Goal: Task Accomplishment & Management: Complete application form

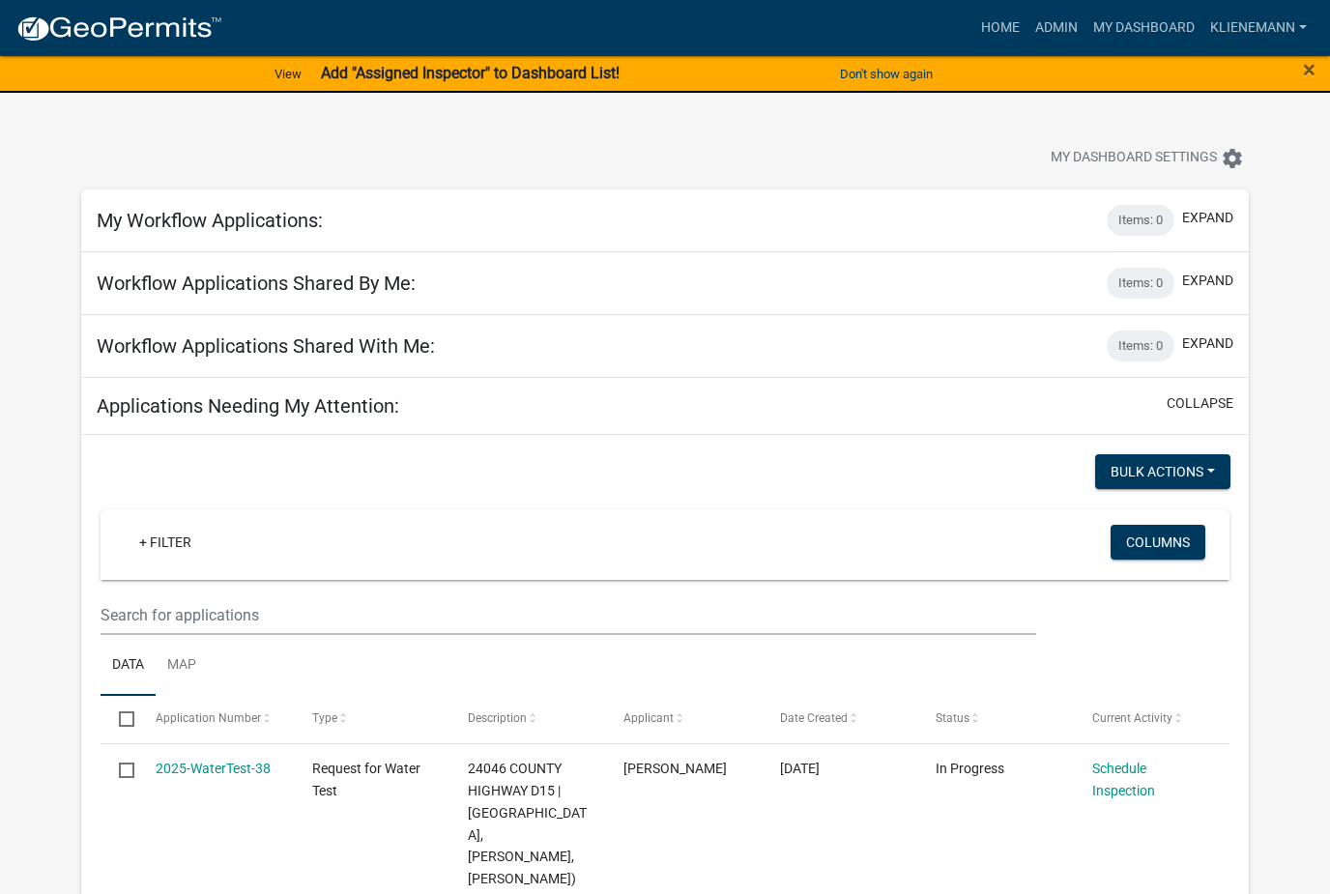
click at [162, 543] on link "+ Filter" at bounding box center [165, 542] width 83 height 35
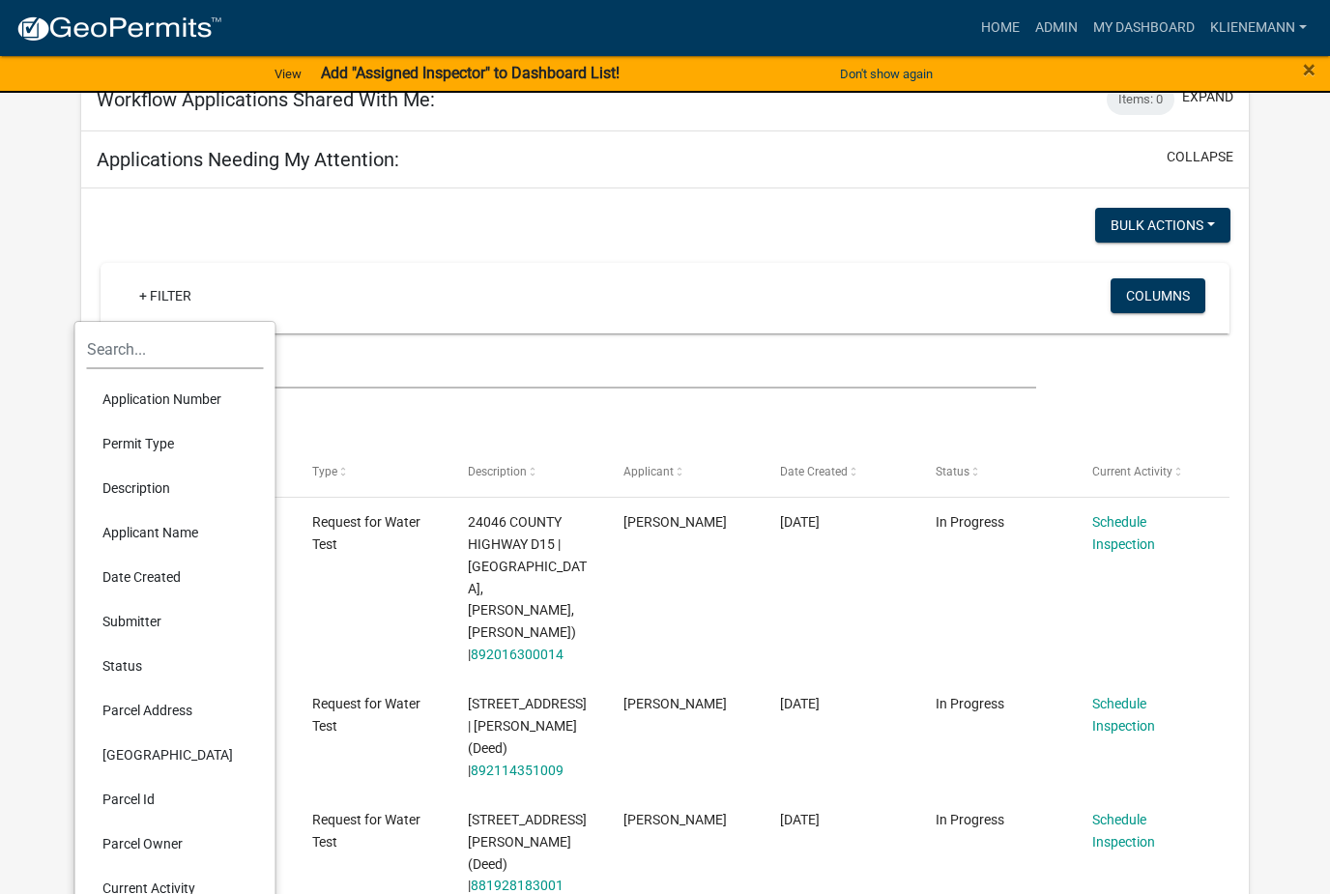
scroll to position [251, 0]
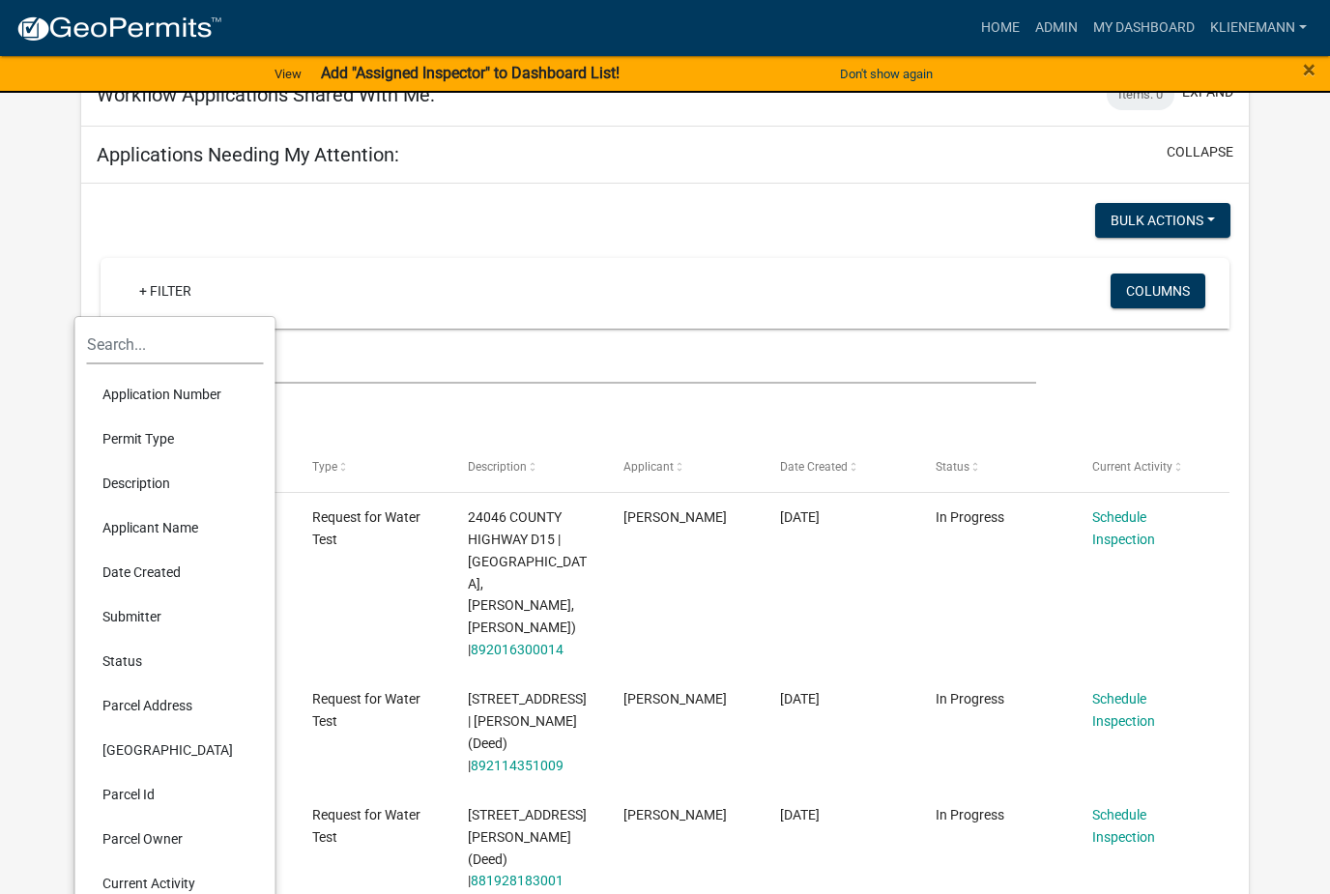
click at [120, 535] on li "Applicant Name" at bounding box center [175, 528] width 177 height 44
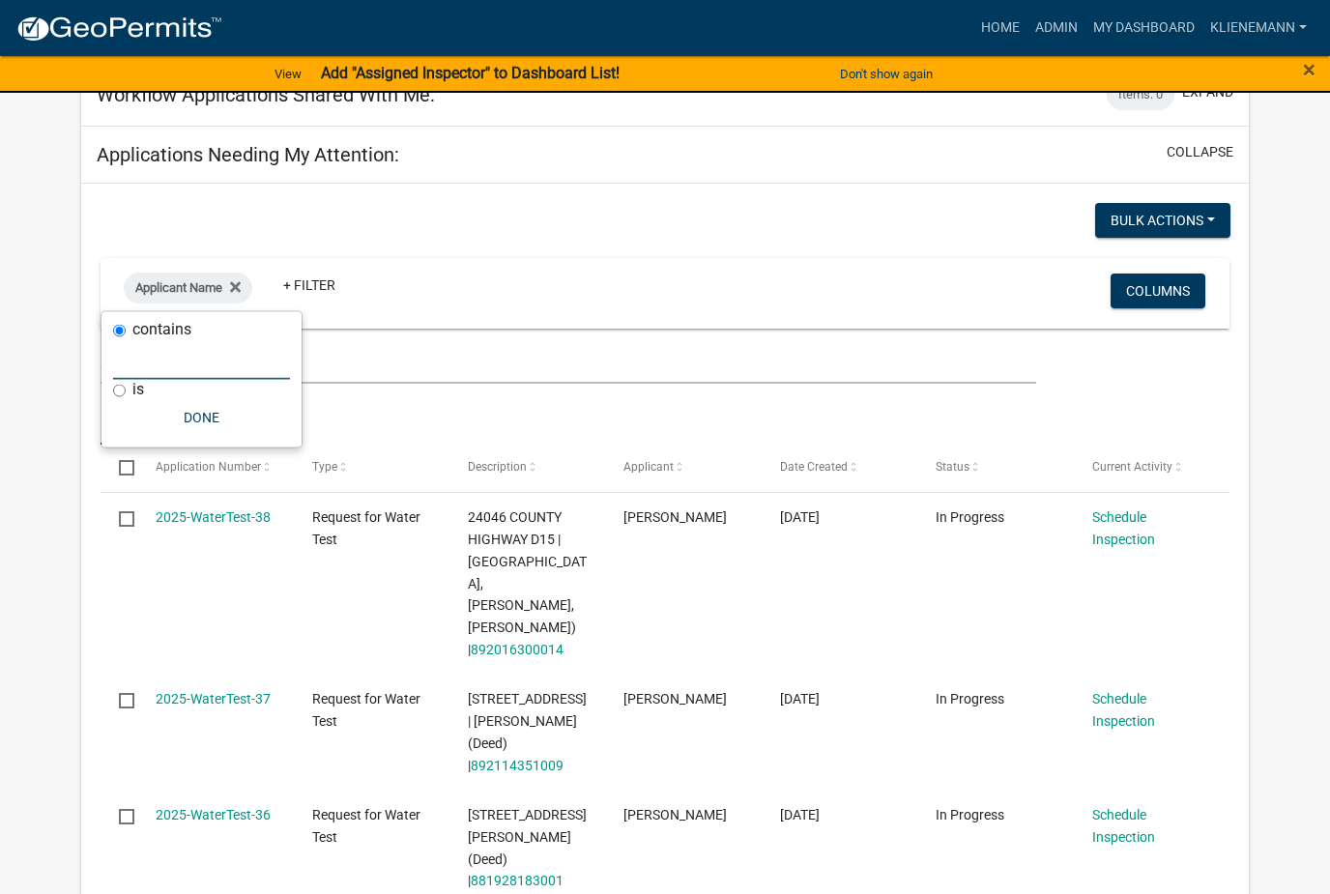
click at [153, 378] on input "text" at bounding box center [201, 360] width 177 height 40
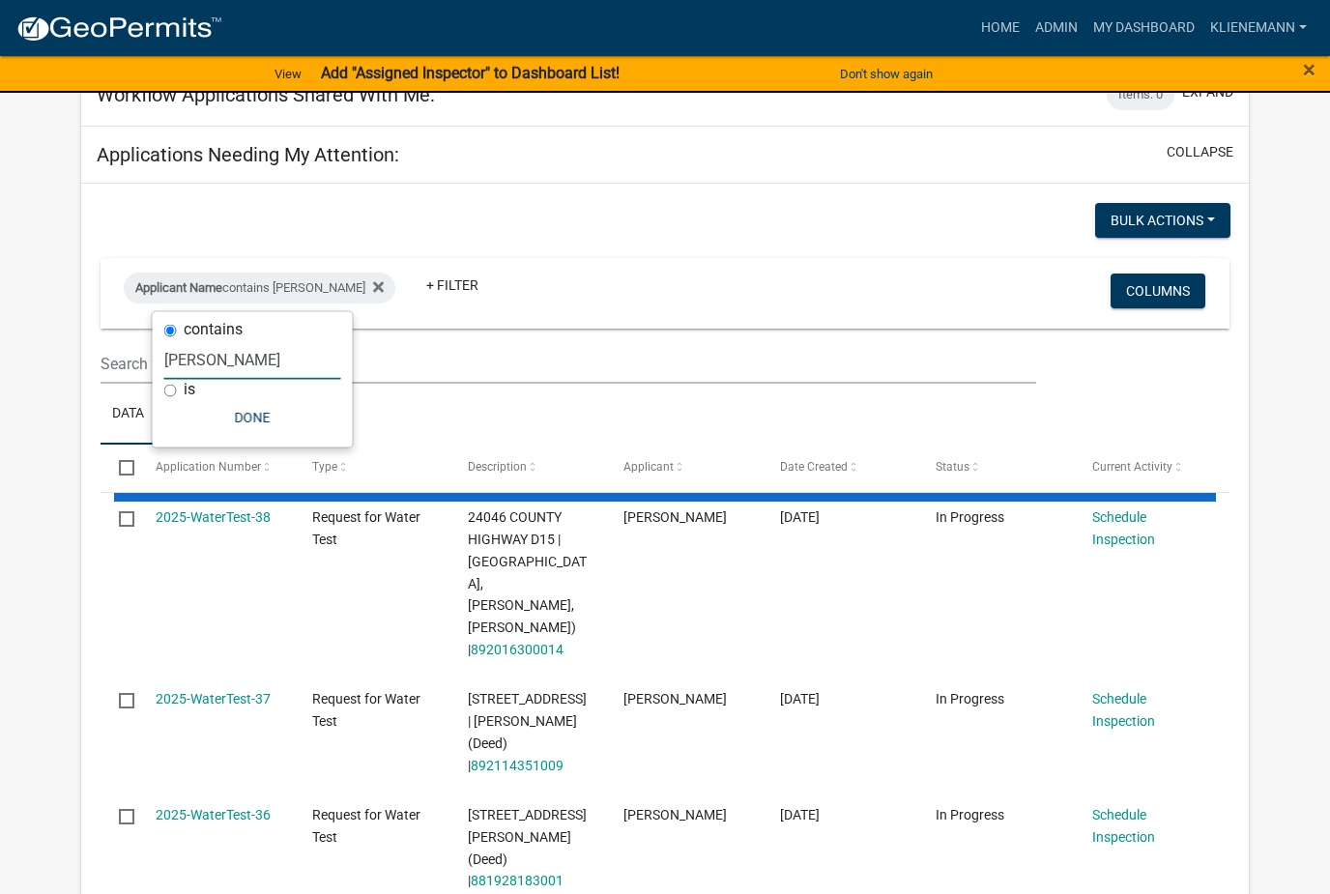
type input "[PERSON_NAME]"
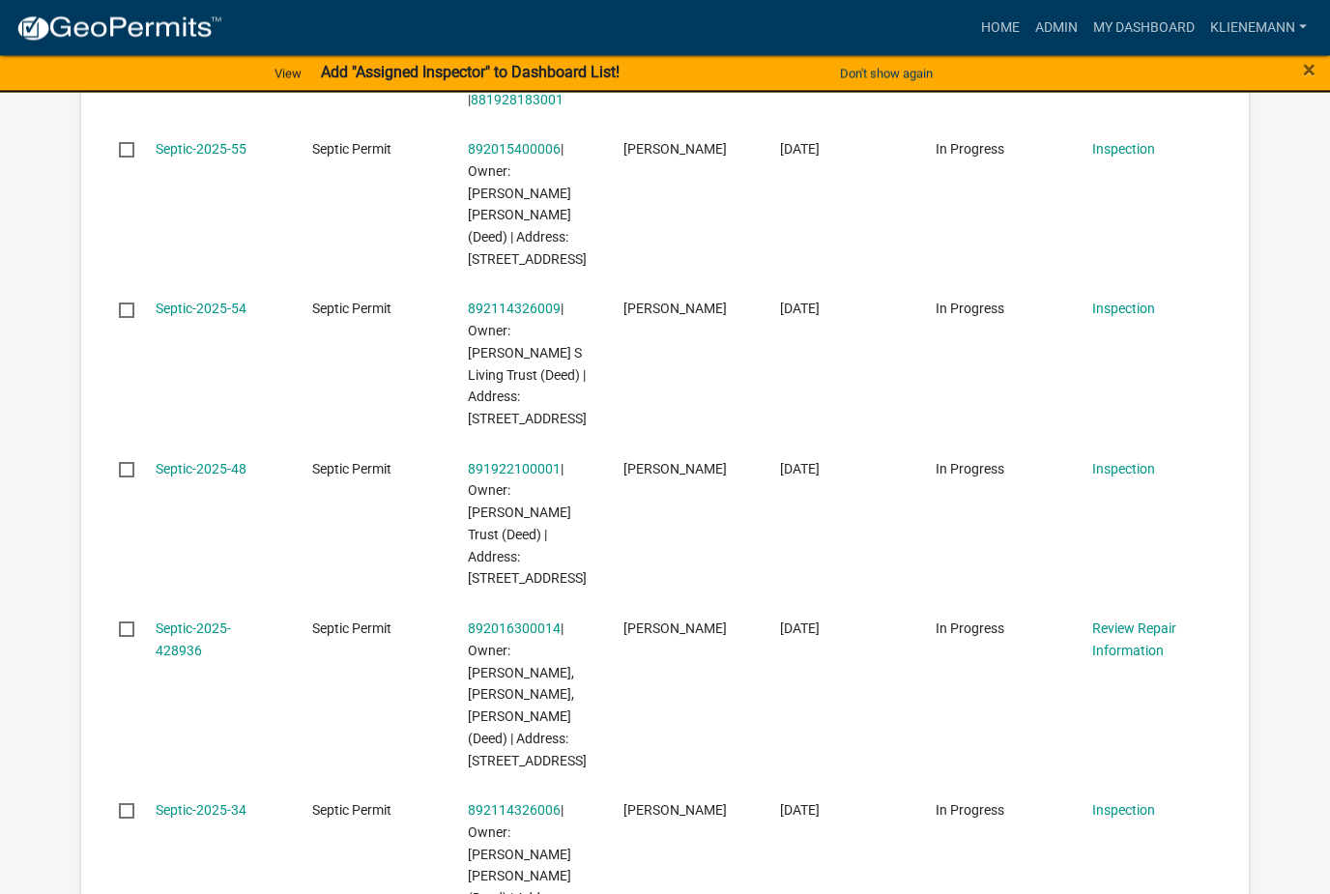
scroll to position [736, 0]
click at [173, 621] on link "Septic-2025-428936" at bounding box center [193, 640] width 75 height 38
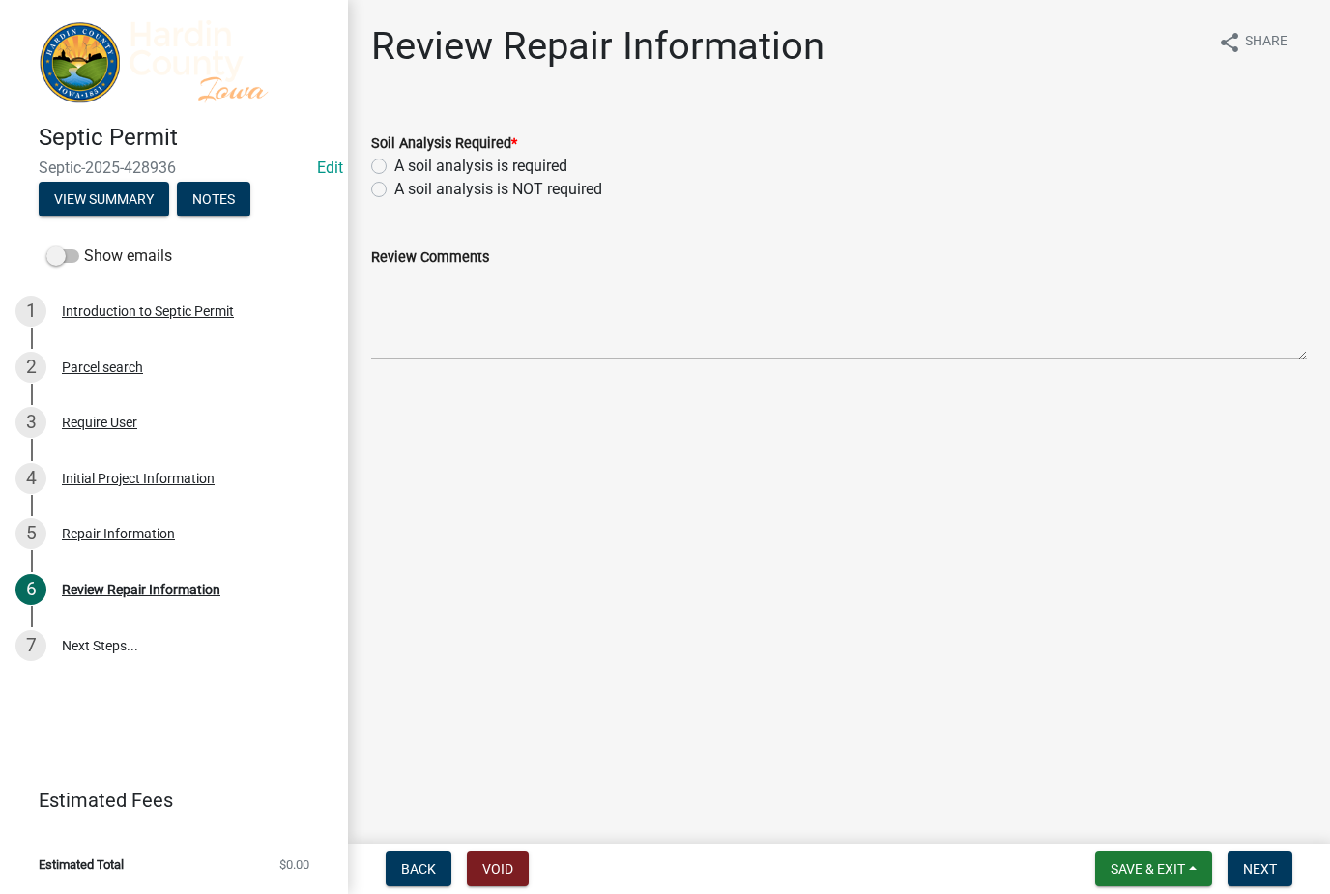
click at [422, 196] on label "A soil analysis is NOT required" at bounding box center [498, 189] width 208 height 23
click at [407, 190] on input "A soil analysis is NOT required" at bounding box center [400, 184] width 13 height 13
radio input "true"
click at [1263, 863] on span "Next" at bounding box center [1260, 868] width 34 height 15
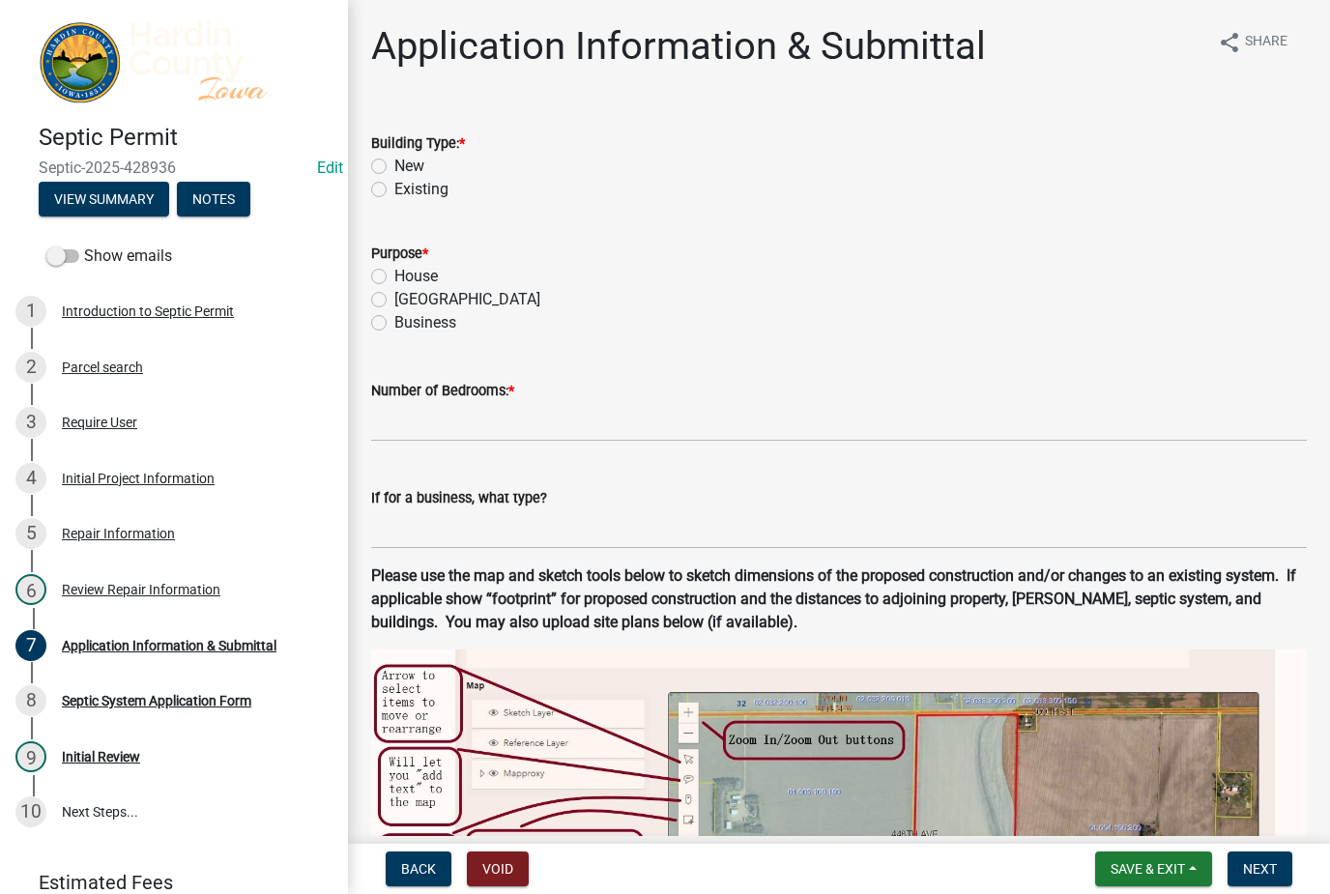
click at [414, 169] on label "New" at bounding box center [409, 166] width 30 height 23
click at [407, 167] on input "New" at bounding box center [400, 161] width 13 height 13
radio input "true"
click at [424, 281] on label "House" at bounding box center [415, 276] width 43 height 23
click at [407, 277] on input "House" at bounding box center [400, 271] width 13 height 13
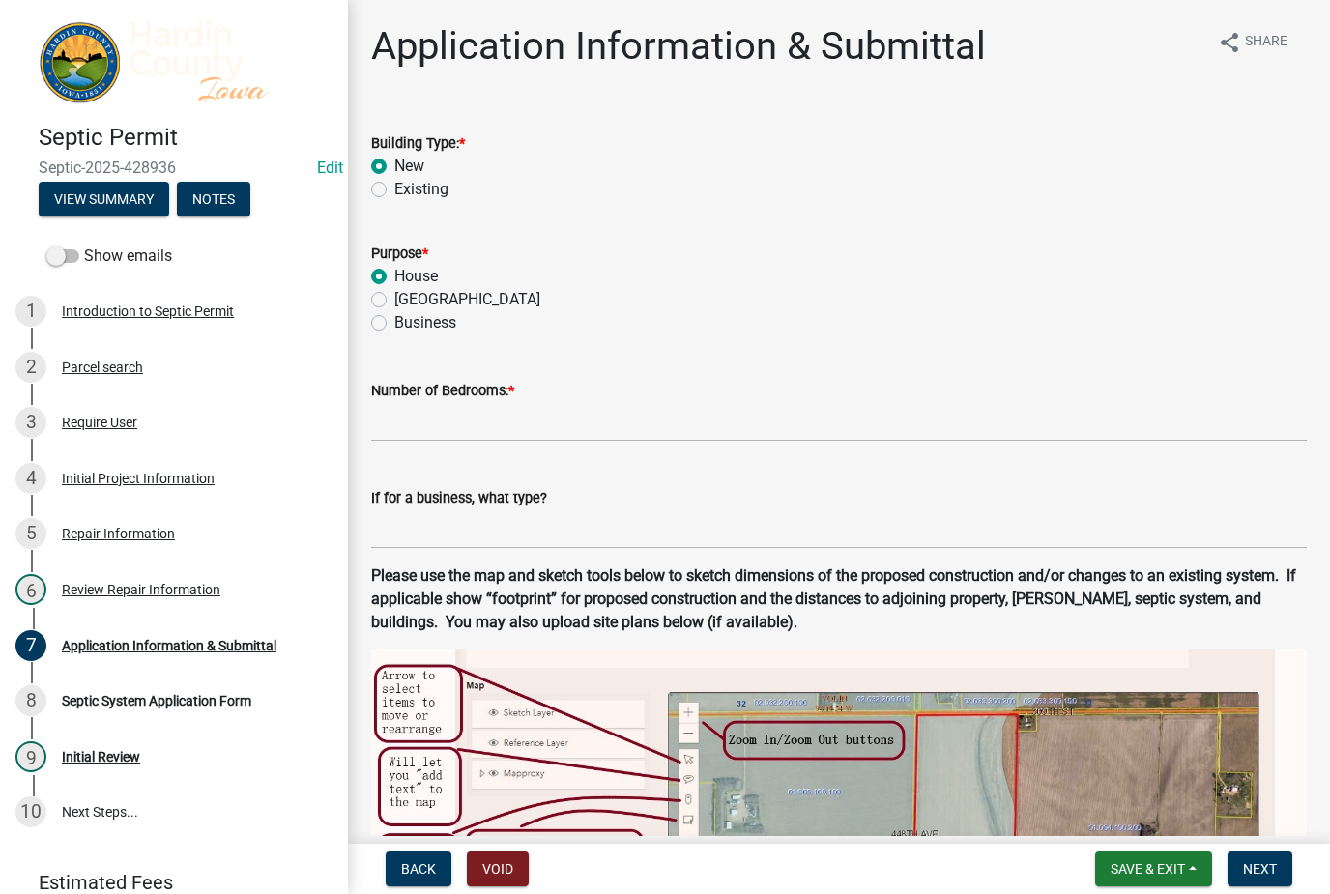
radio input "true"
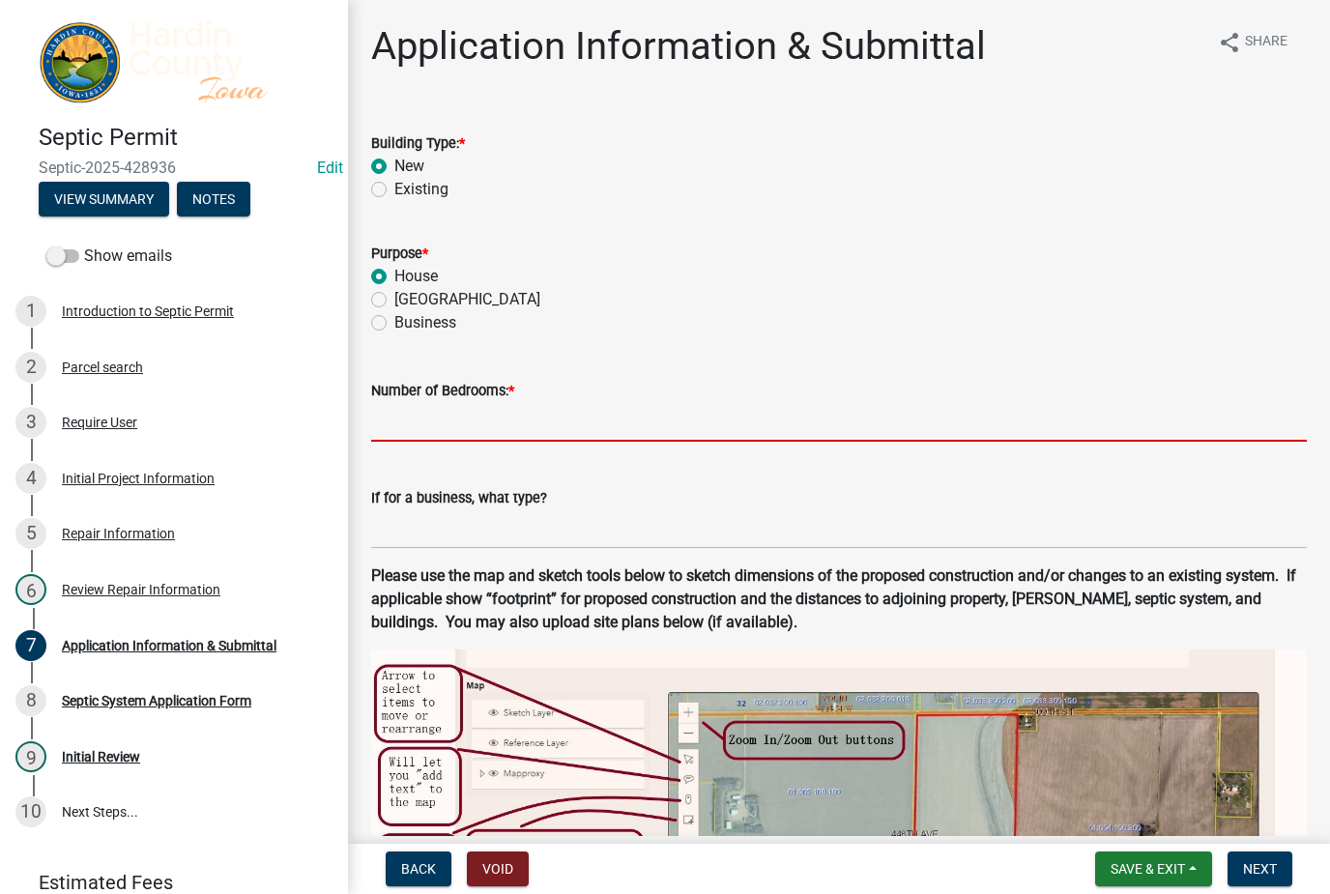
click at [487, 427] on input "text" at bounding box center [839, 422] width 936 height 40
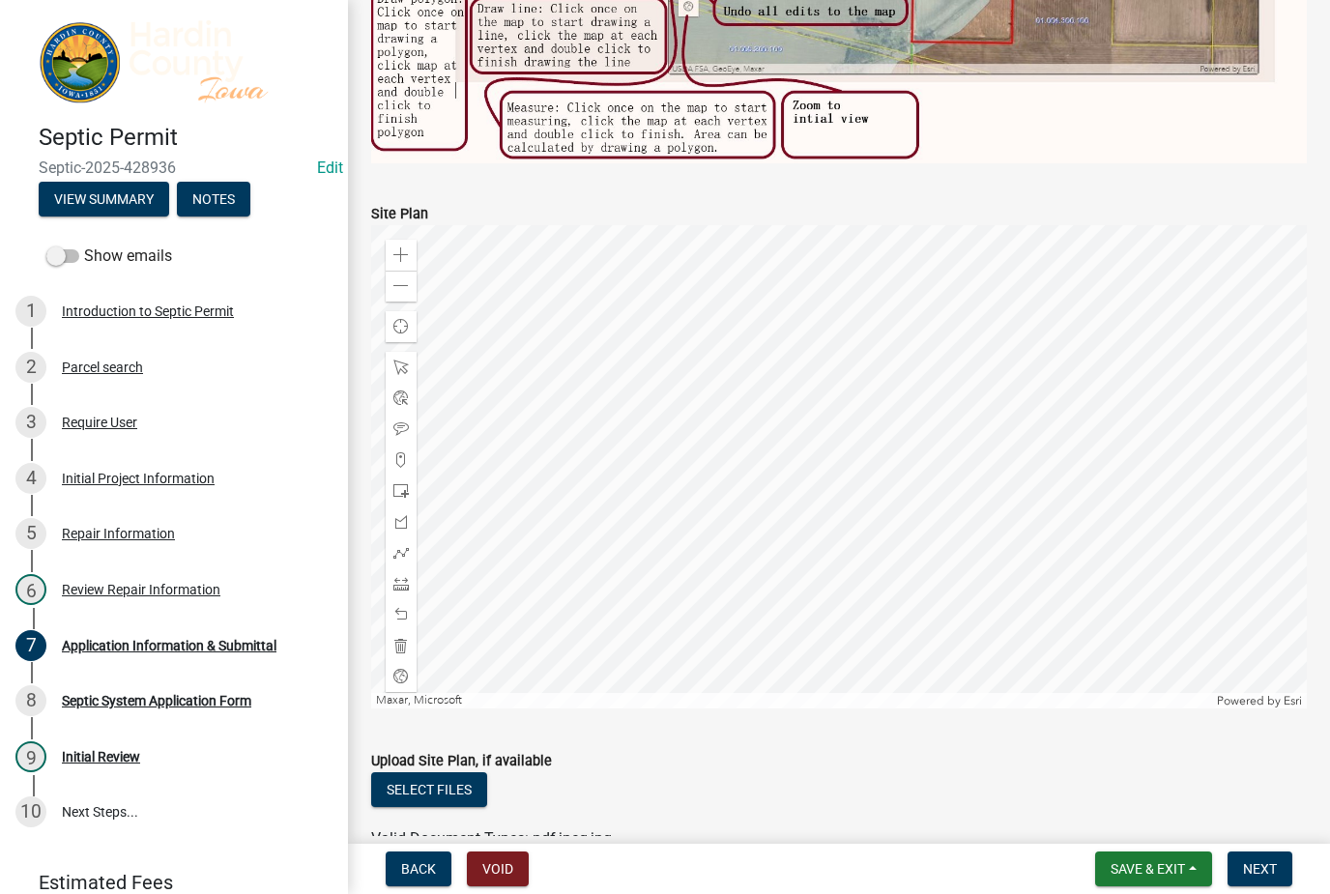
scroll to position [958, 0]
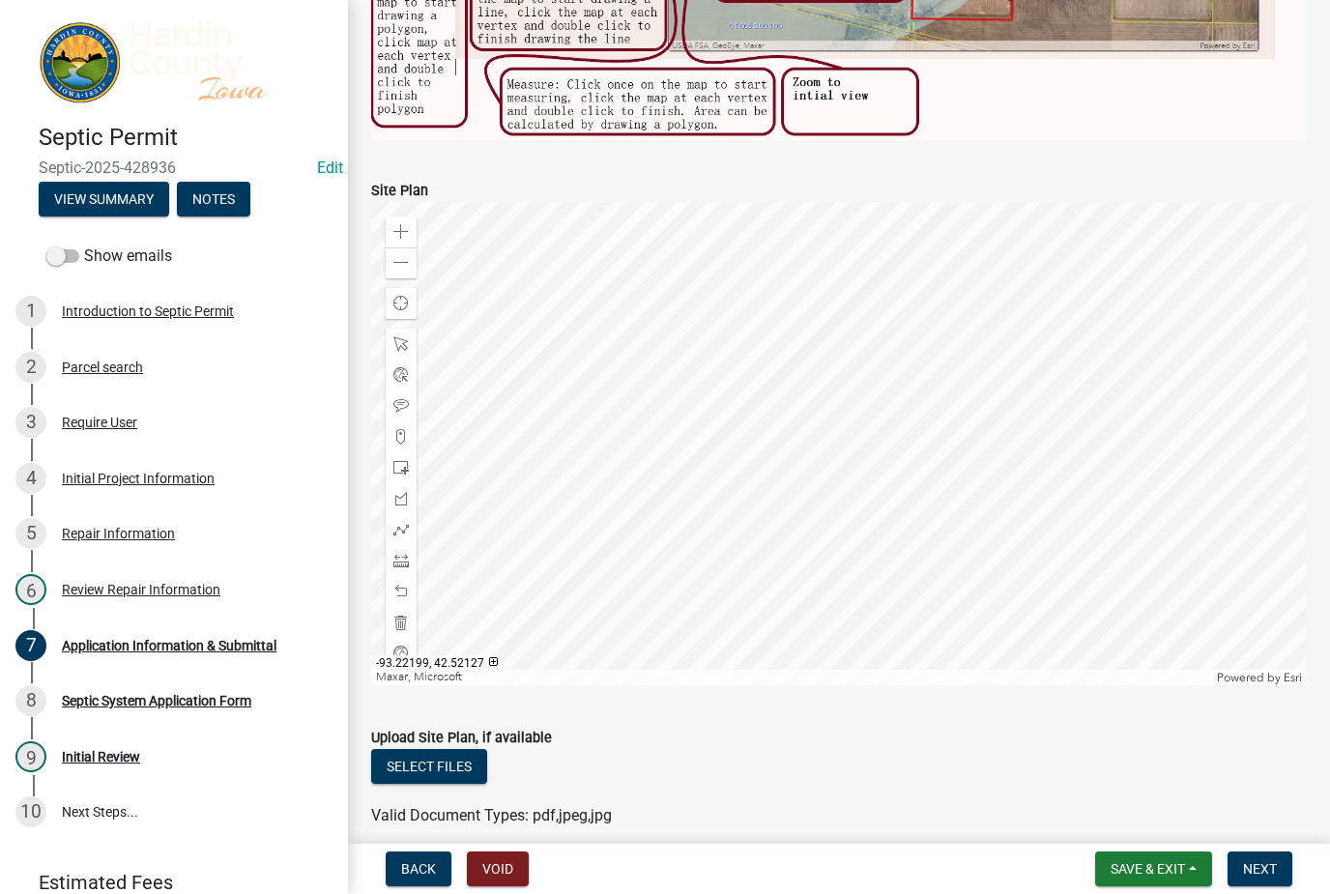
type input "3"
click at [406, 530] on span at bounding box center [400, 529] width 15 height 15
click at [400, 597] on span at bounding box center [400, 591] width 15 height 15
click at [399, 594] on span at bounding box center [400, 591] width 15 height 15
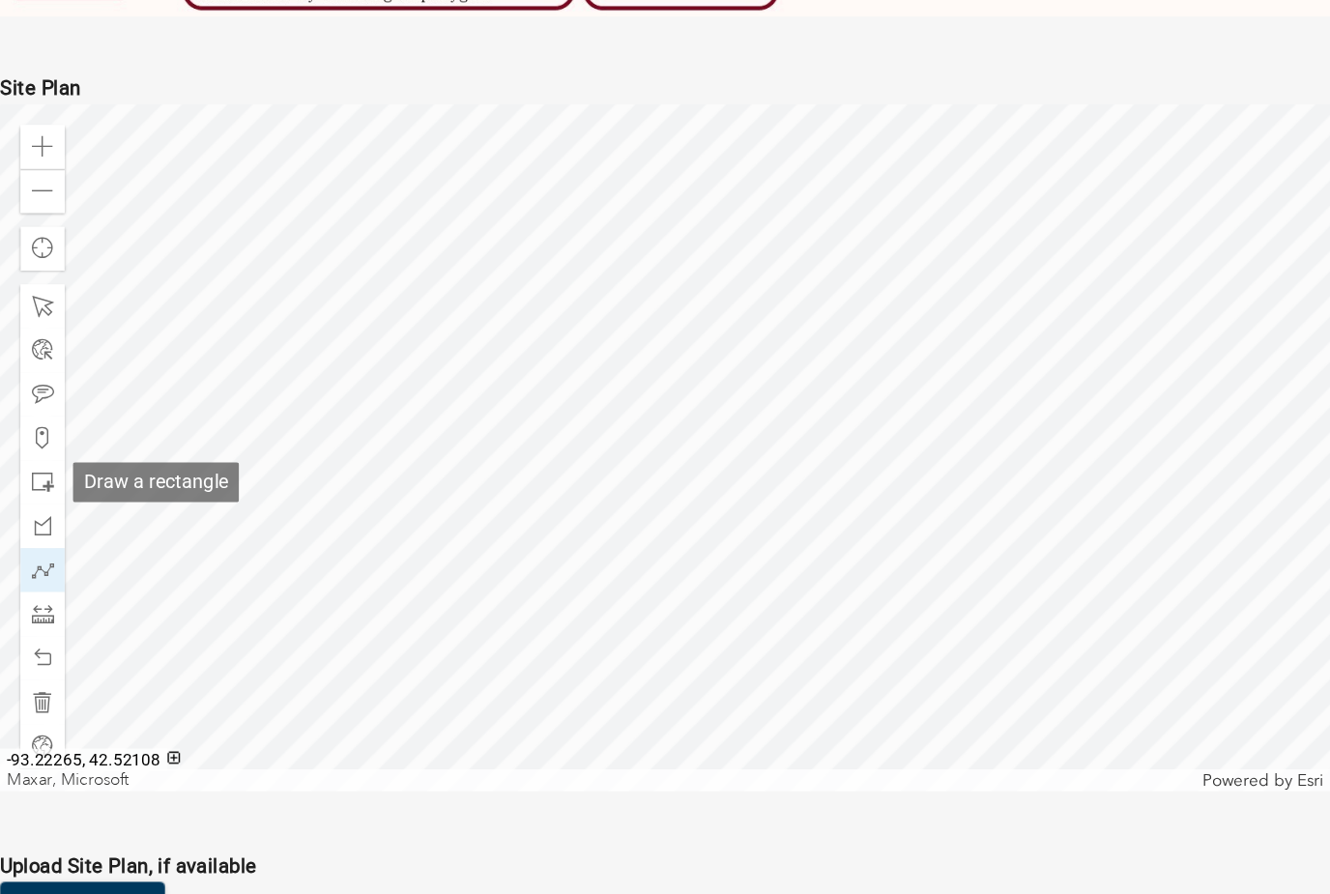
click at [386, 452] on div at bounding box center [401, 467] width 31 height 31
click at [393, 522] on span at bounding box center [400, 529] width 15 height 15
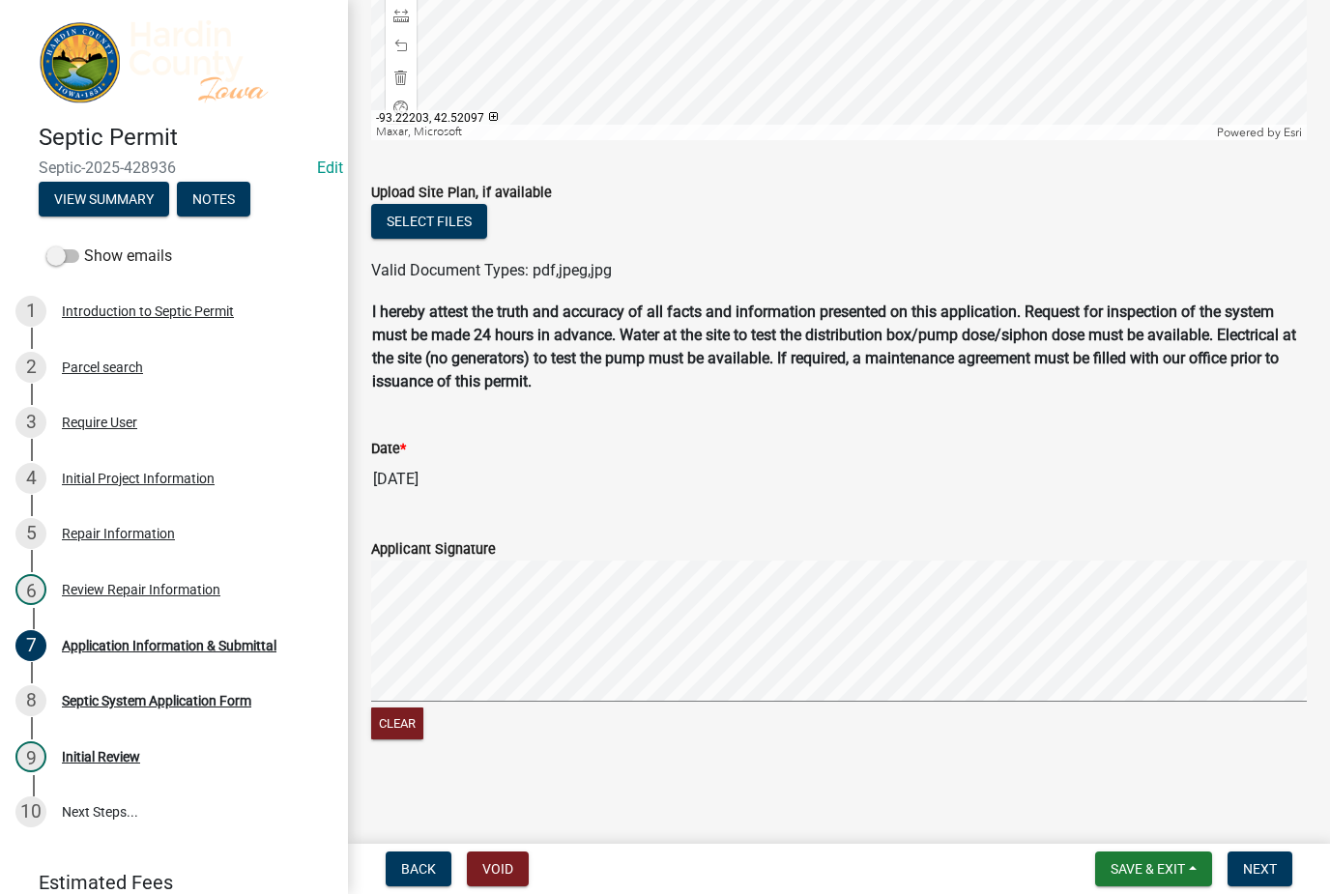
scroll to position [1503, 0]
click at [1263, 875] on span "Next" at bounding box center [1260, 868] width 34 height 15
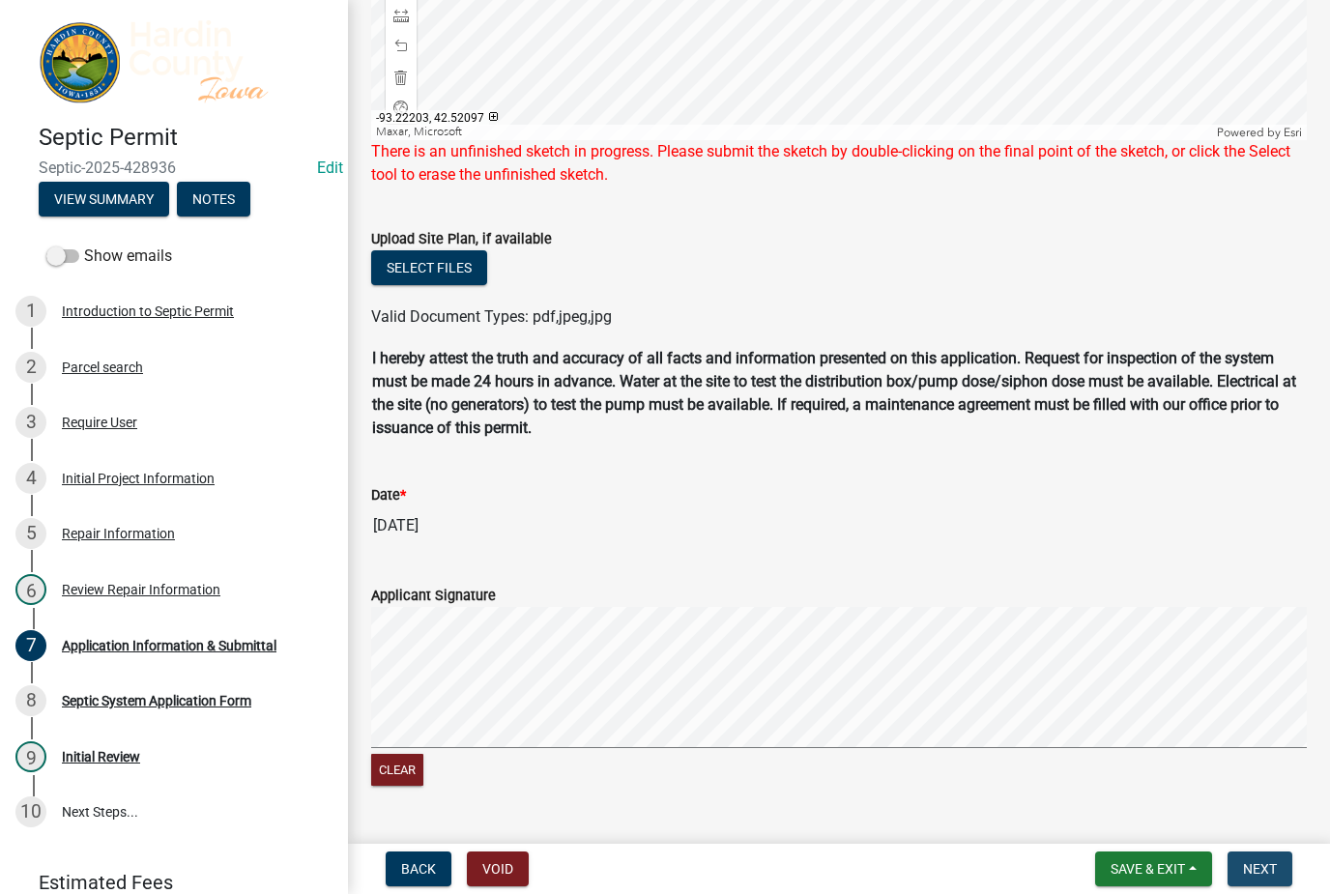
click at [1252, 865] on span "Next" at bounding box center [1260, 868] width 34 height 15
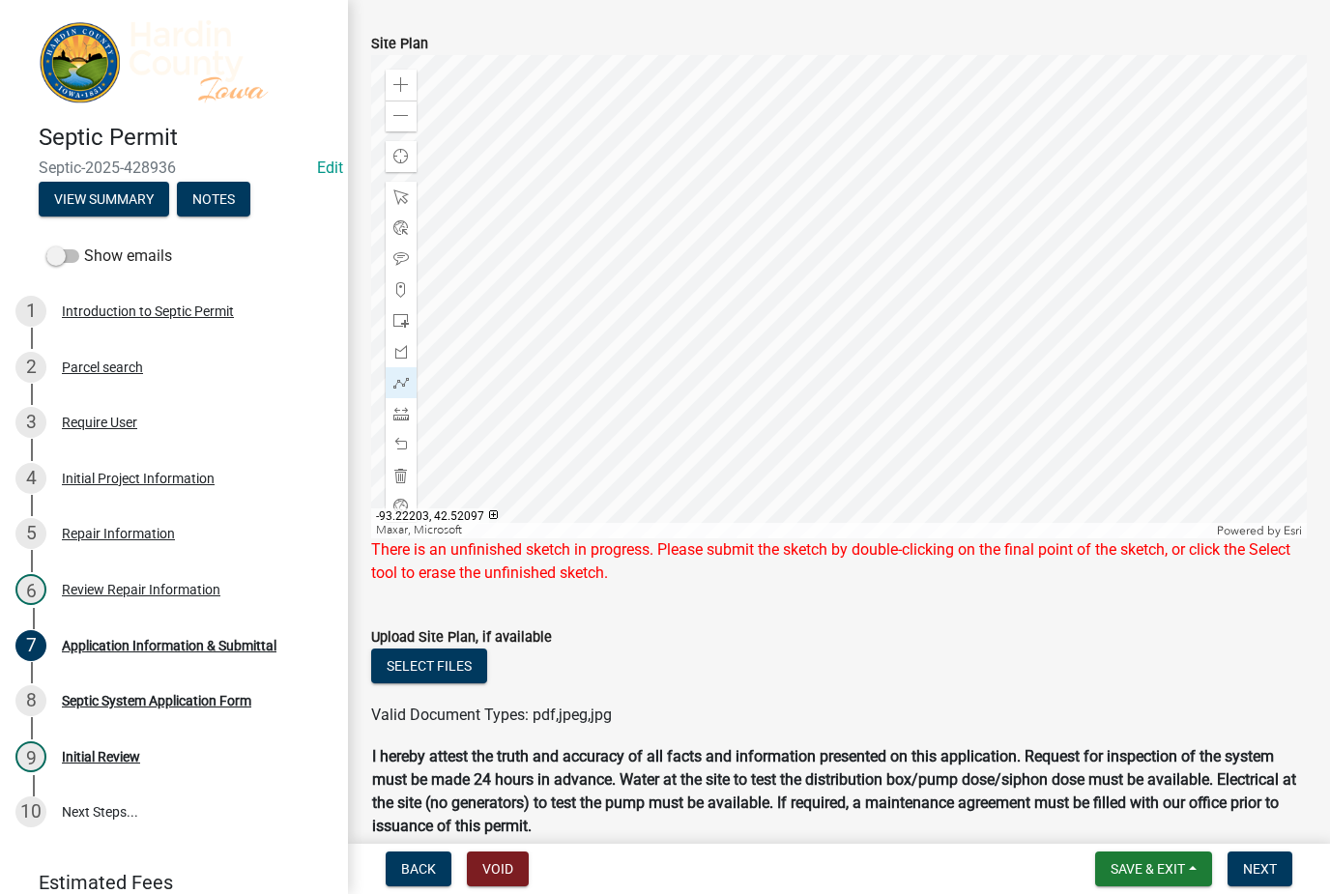
scroll to position [1104, 0]
click at [406, 449] on span at bounding box center [400, 445] width 15 height 15
click at [396, 457] on div at bounding box center [401, 445] width 31 height 31
click at [391, 271] on div at bounding box center [401, 260] width 31 height 31
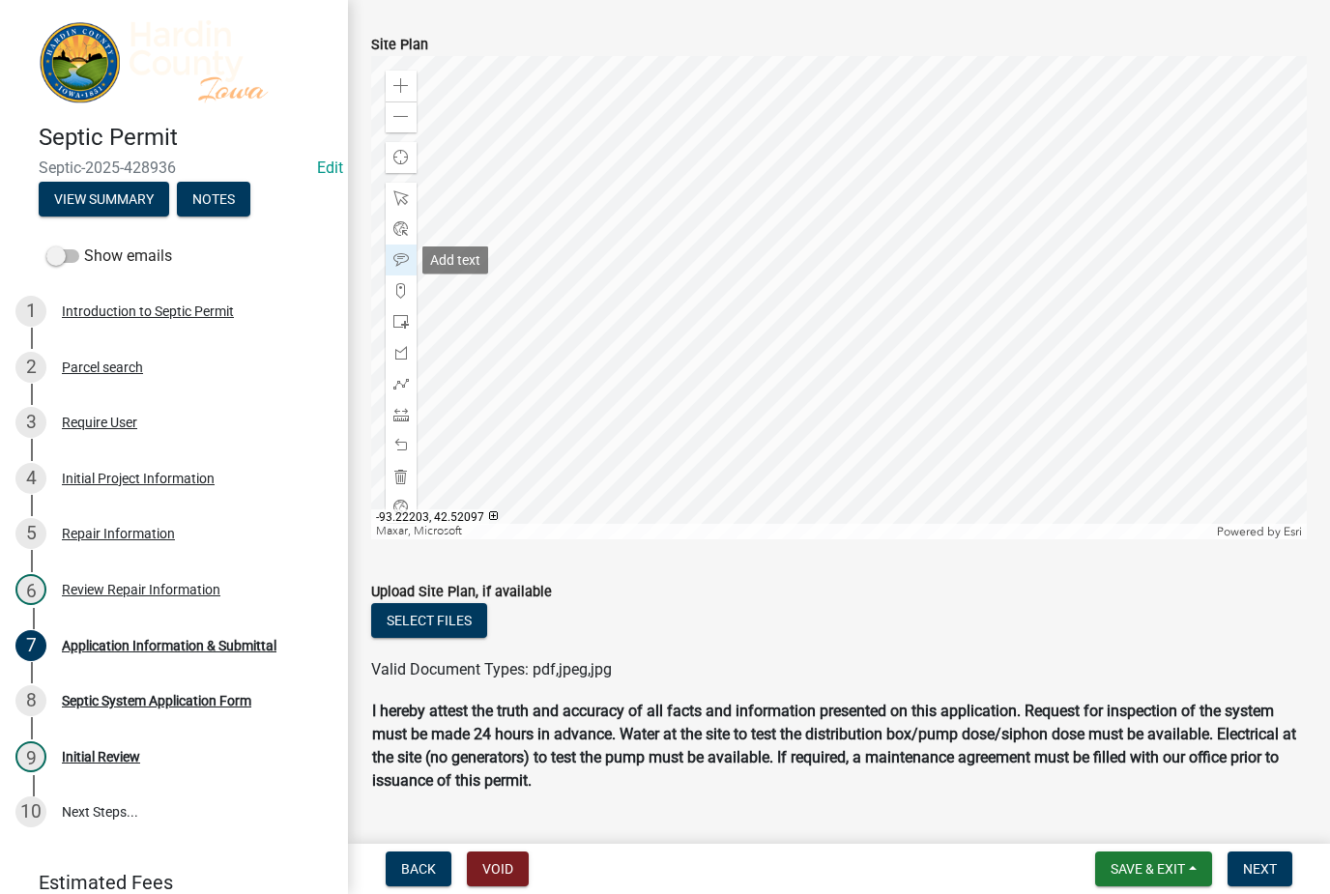
click at [1269, 862] on span "Next" at bounding box center [1260, 868] width 34 height 15
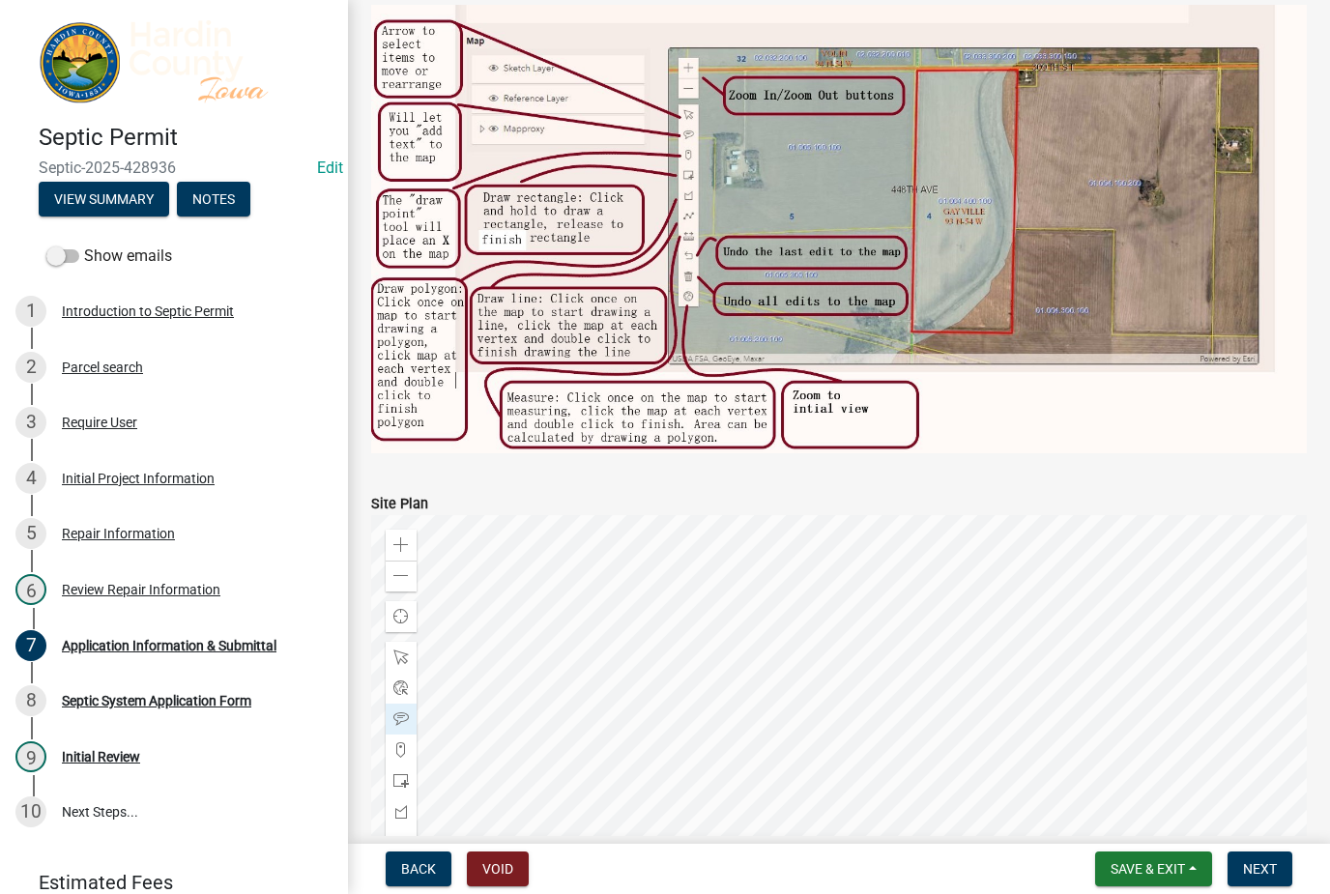
scroll to position [787, 0]
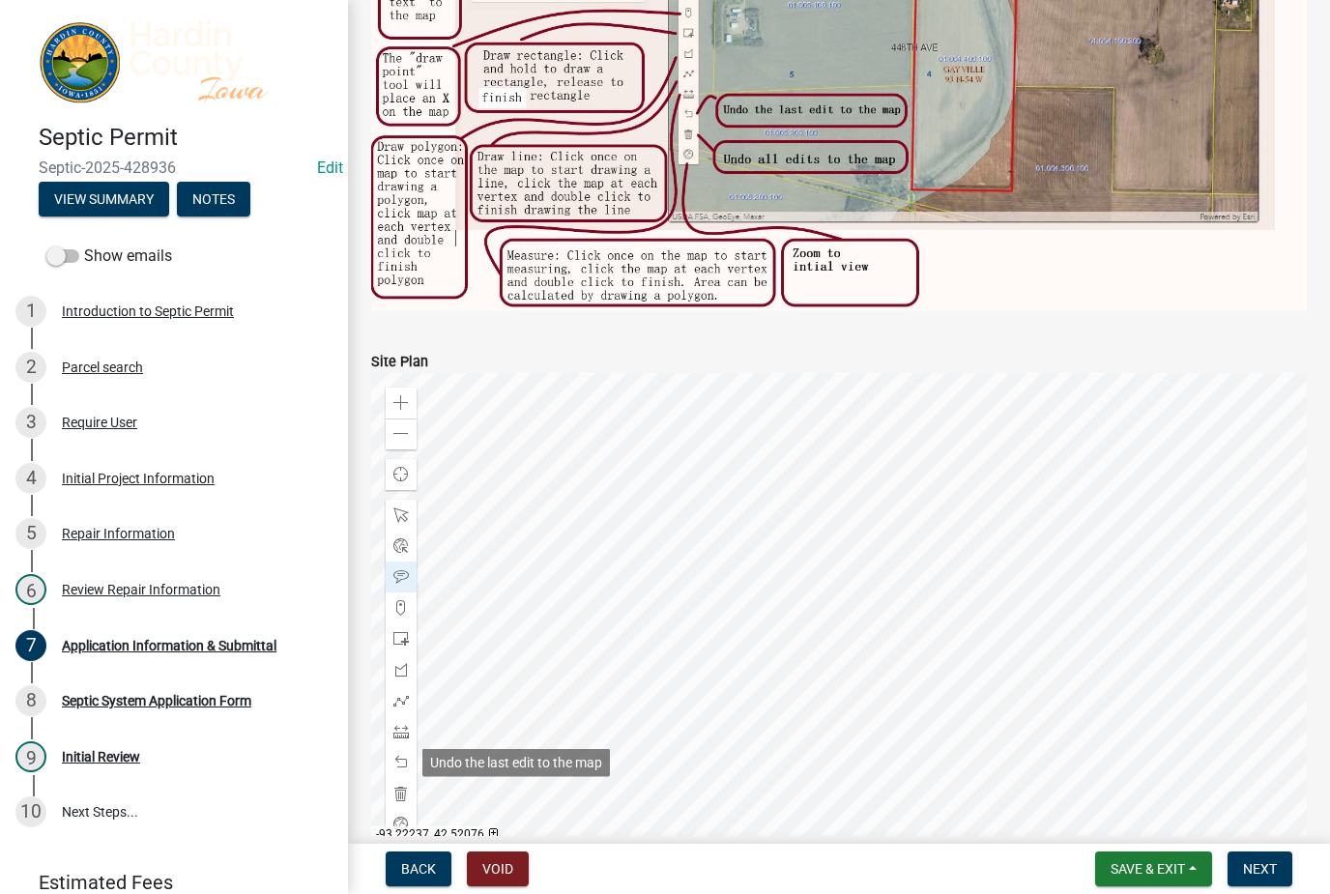
click at [401, 768] on span at bounding box center [400, 762] width 15 height 15
click at [400, 673] on span at bounding box center [400, 669] width 15 height 15
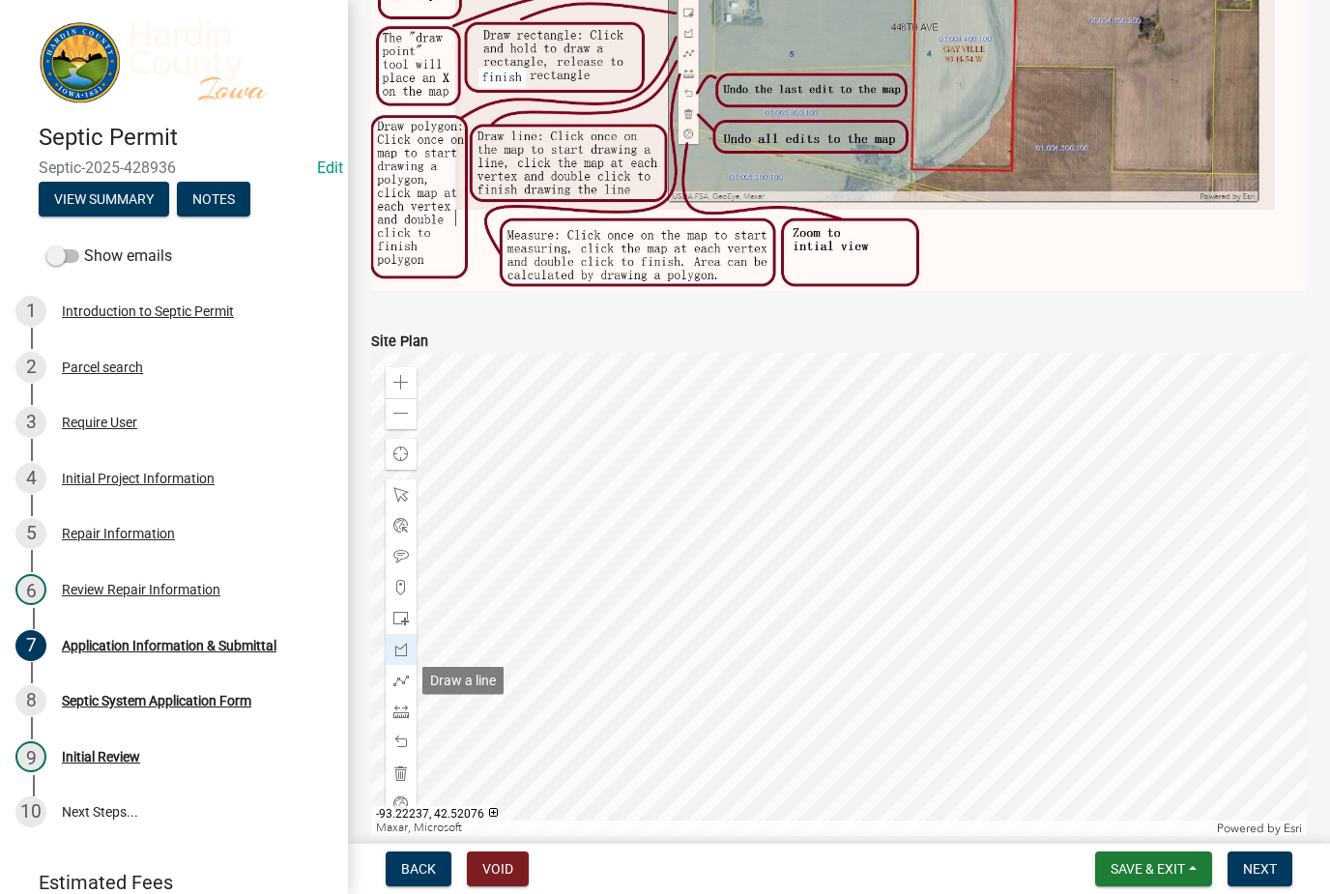
click at [399, 684] on span at bounding box center [400, 680] width 15 height 15
click at [402, 622] on span at bounding box center [400, 618] width 15 height 15
click at [406, 679] on span at bounding box center [400, 680] width 15 height 15
click at [408, 743] on span at bounding box center [400, 742] width 15 height 15
click at [1272, 858] on button "Next" at bounding box center [1260, 869] width 65 height 35
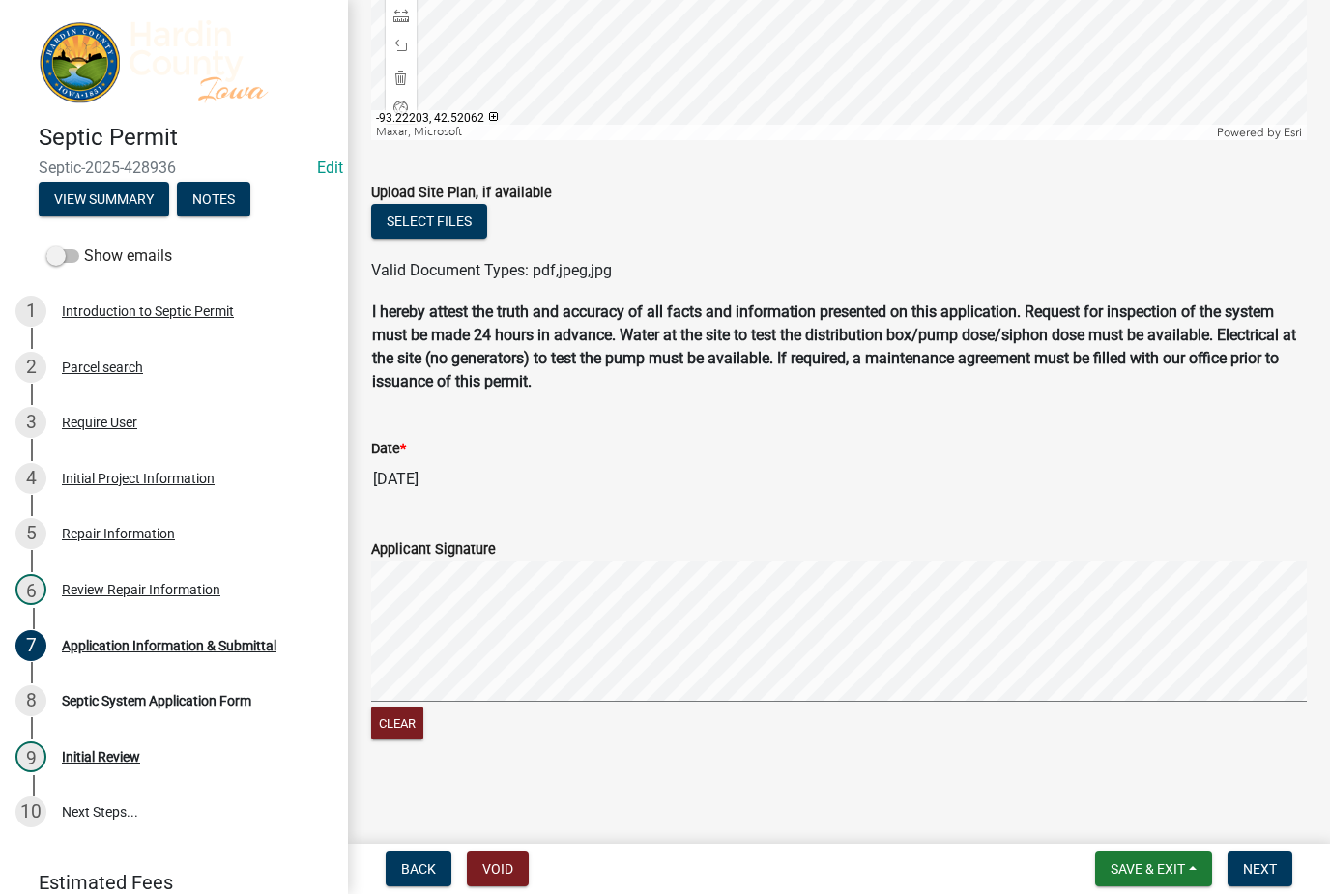
scroll to position [1503, 0]
click at [1252, 880] on button "Next" at bounding box center [1260, 869] width 65 height 35
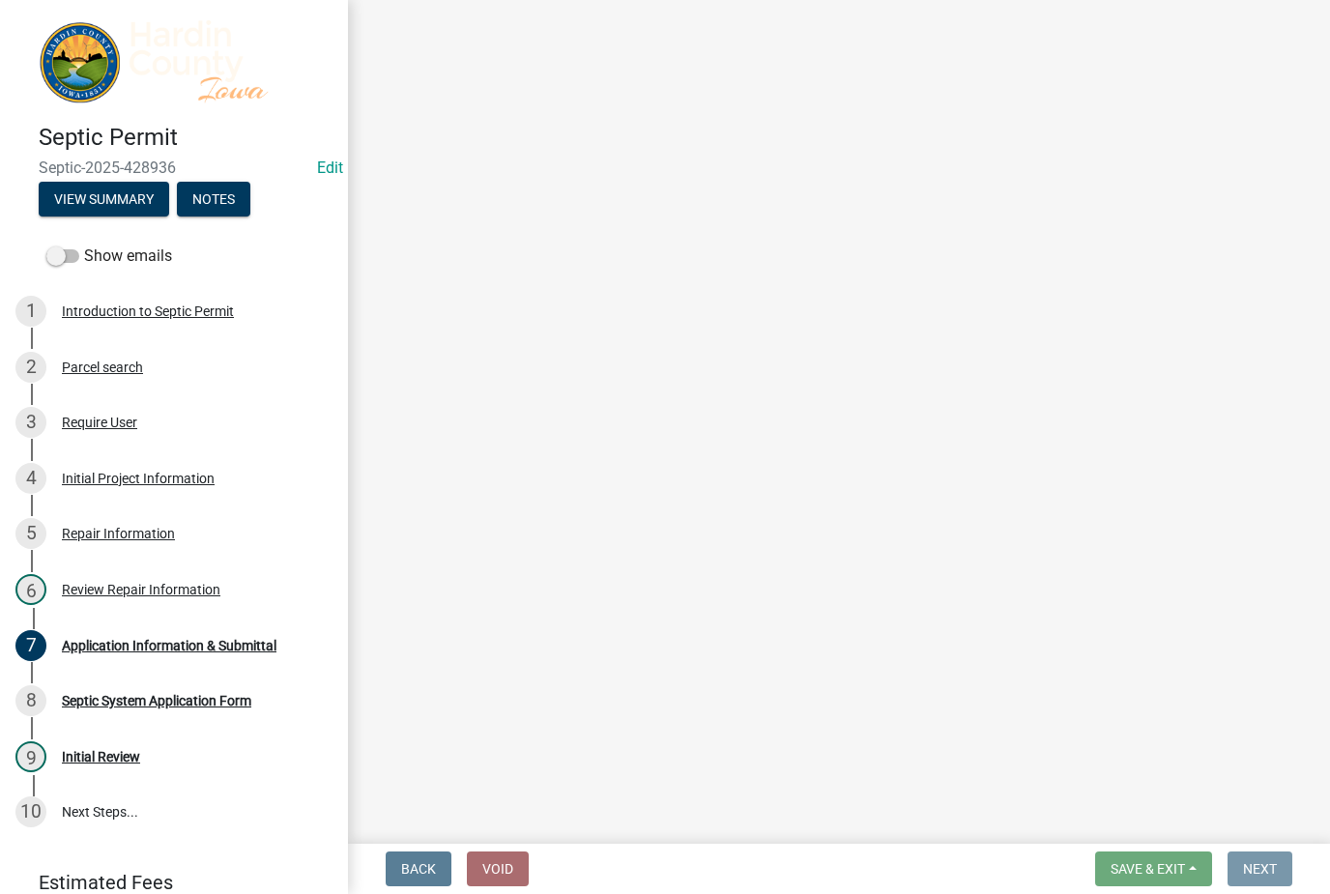
scroll to position [0, 0]
click at [181, 594] on div "Review Repair Information" at bounding box center [141, 590] width 159 height 14
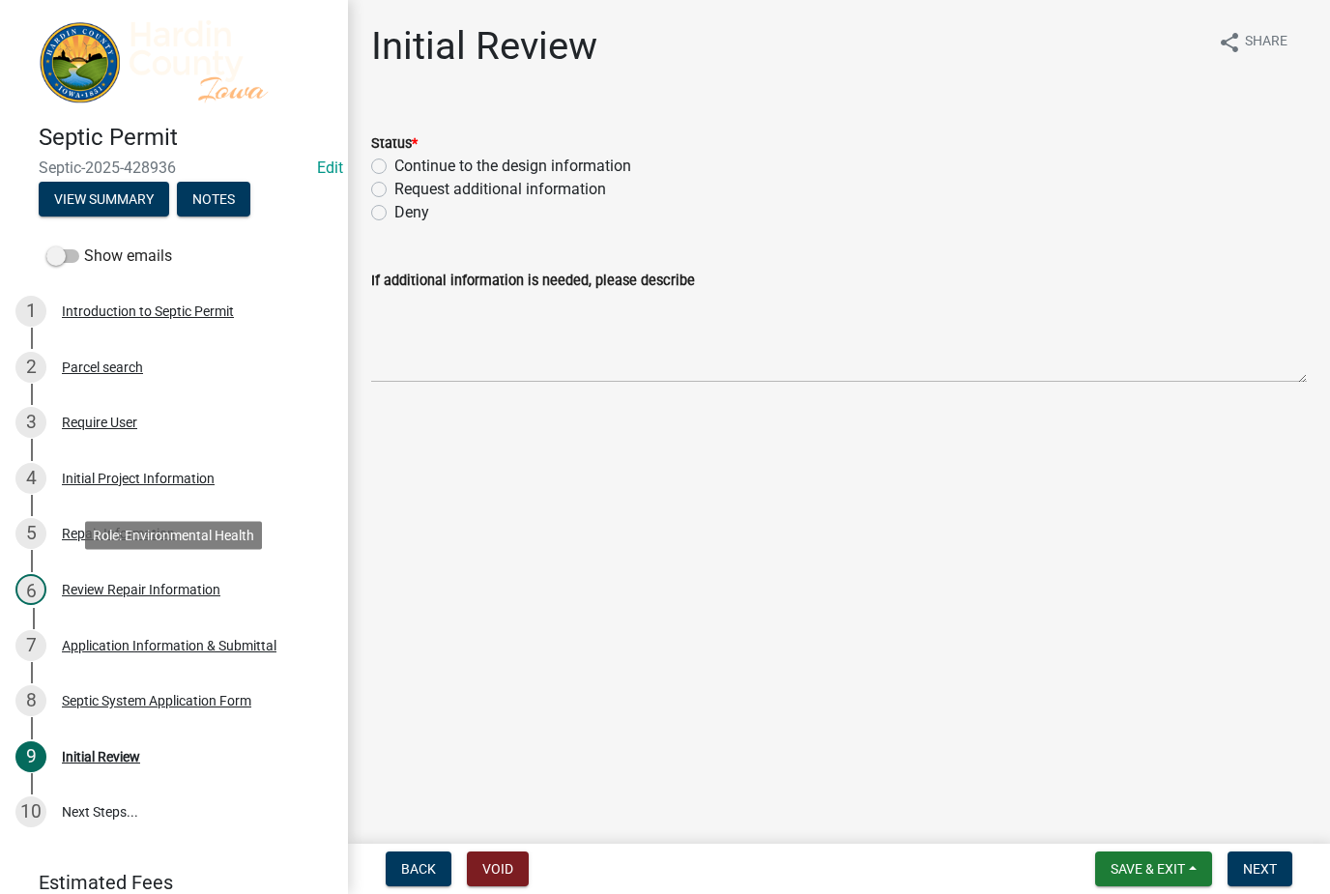
click at [88, 584] on div "Review Repair Information" at bounding box center [141, 590] width 159 height 14
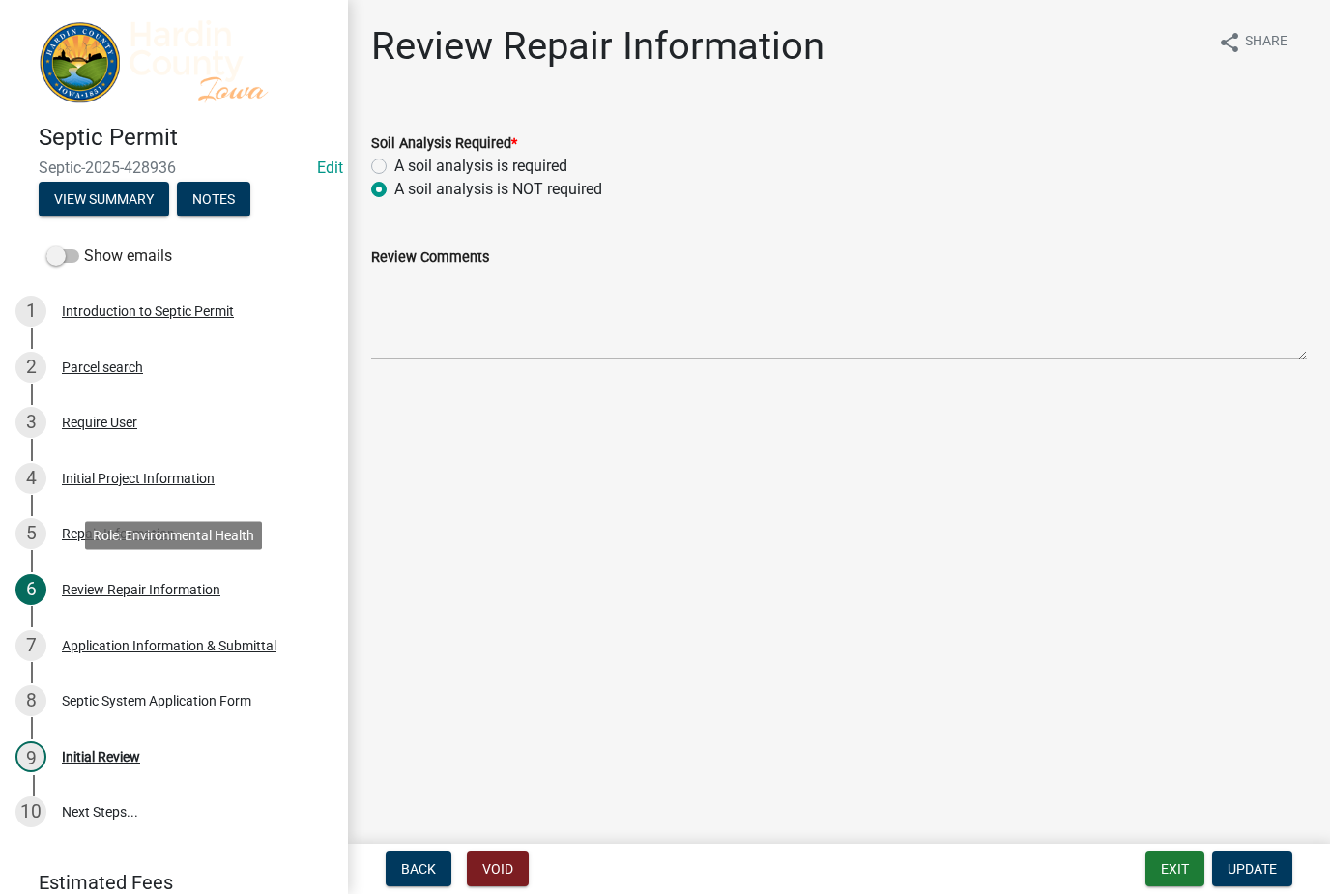
click at [92, 463] on div "4 Initial Project Information" at bounding box center [166, 478] width 302 height 31
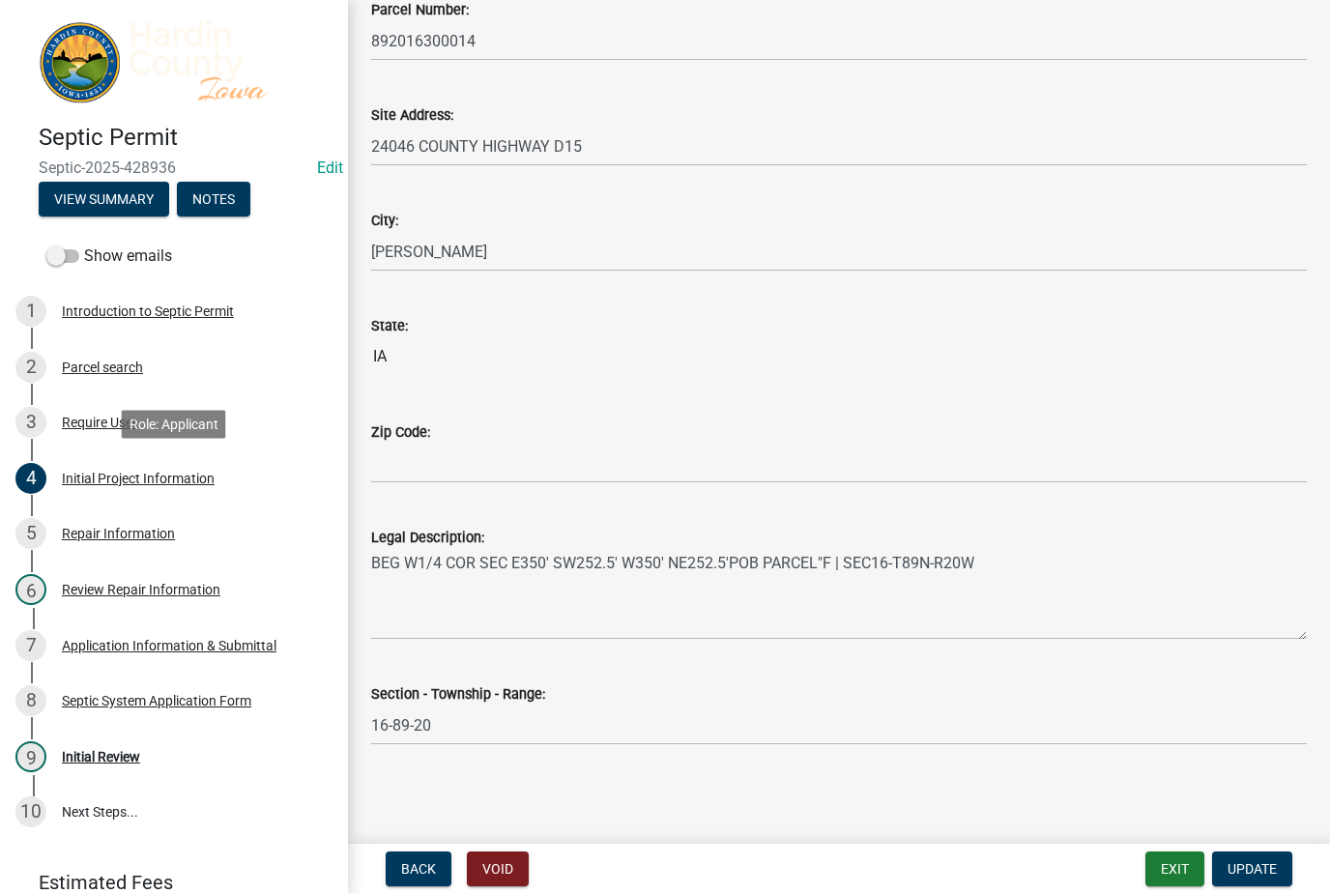
scroll to position [1180, 0]
click at [72, 536] on div "Repair Information" at bounding box center [118, 534] width 113 height 14
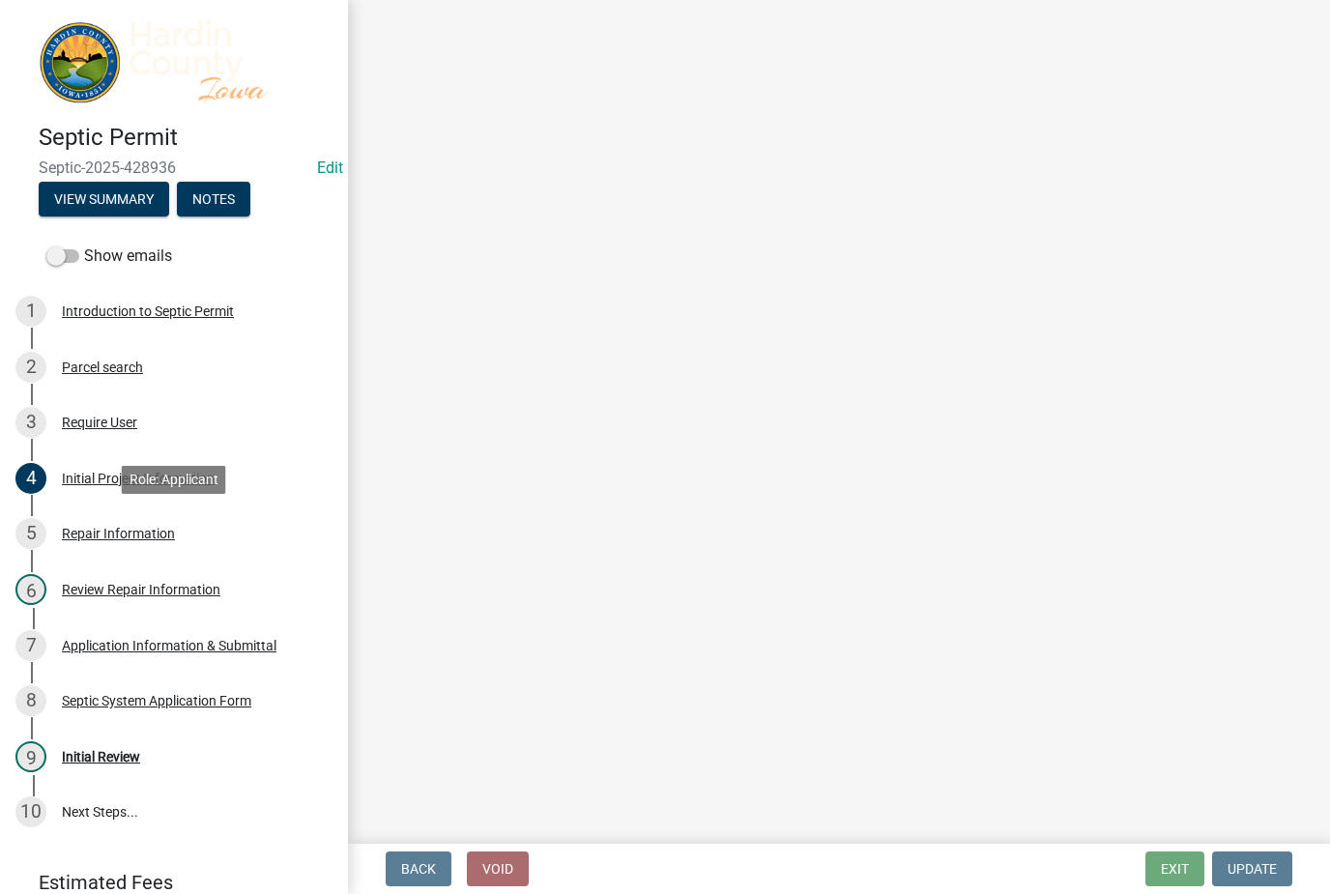
scroll to position [0, 0]
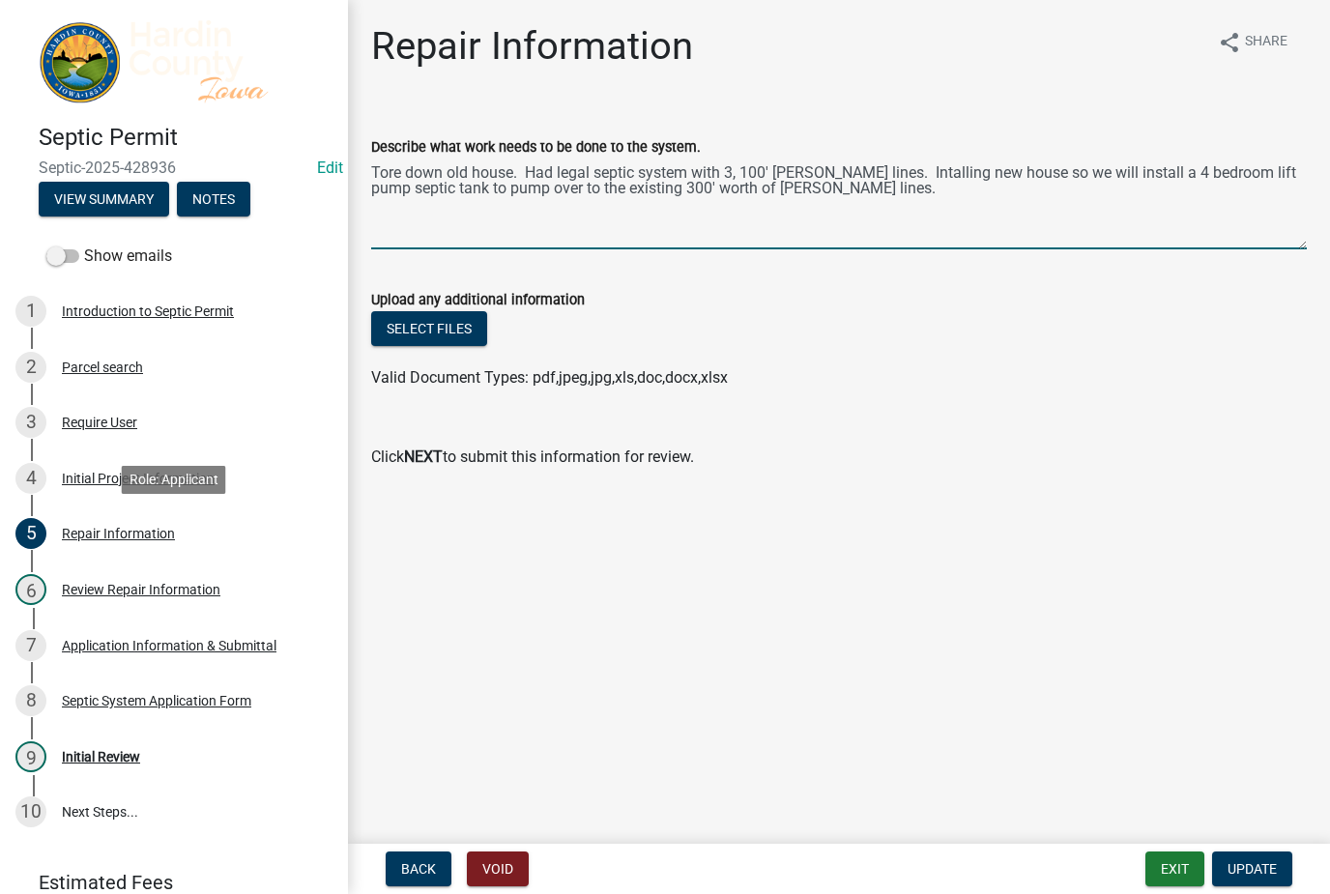
click at [860, 212] on textarea "Tore down old house. Had legal septic system with 3, 100' [PERSON_NAME] lines. …" at bounding box center [839, 204] width 936 height 91
type textarea "Tore down old house. Had legal septic system with 3, 100' [PERSON_NAME] lines. …"
click at [1253, 869] on span "Update" at bounding box center [1252, 868] width 49 height 15
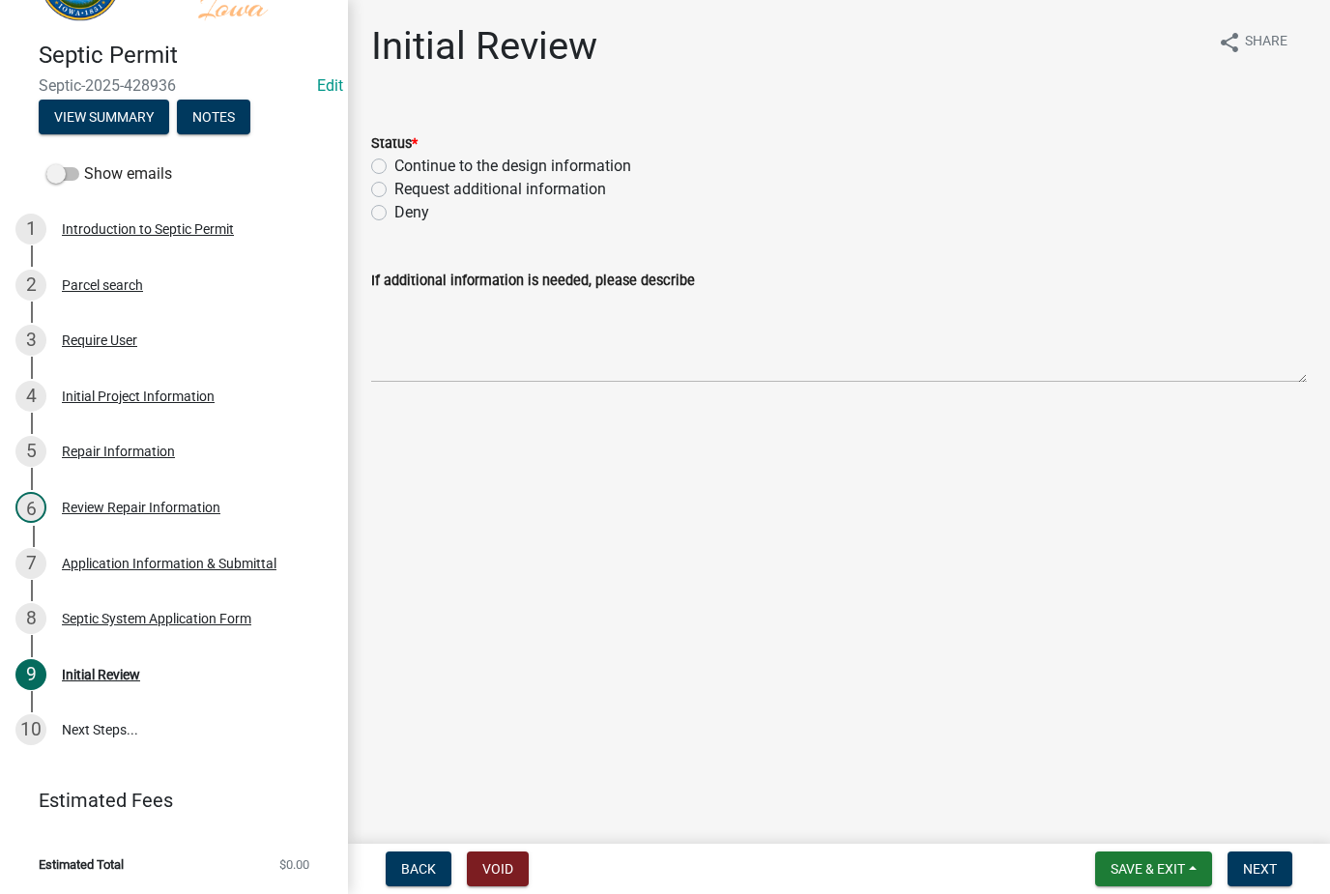
scroll to position [81, 0]
click at [76, 677] on div "Initial Review" at bounding box center [101, 676] width 78 height 14
click at [577, 169] on label "Continue to the design information" at bounding box center [512, 166] width 237 height 23
click at [407, 167] on input "Continue to the design information" at bounding box center [400, 161] width 13 height 13
radio input "true"
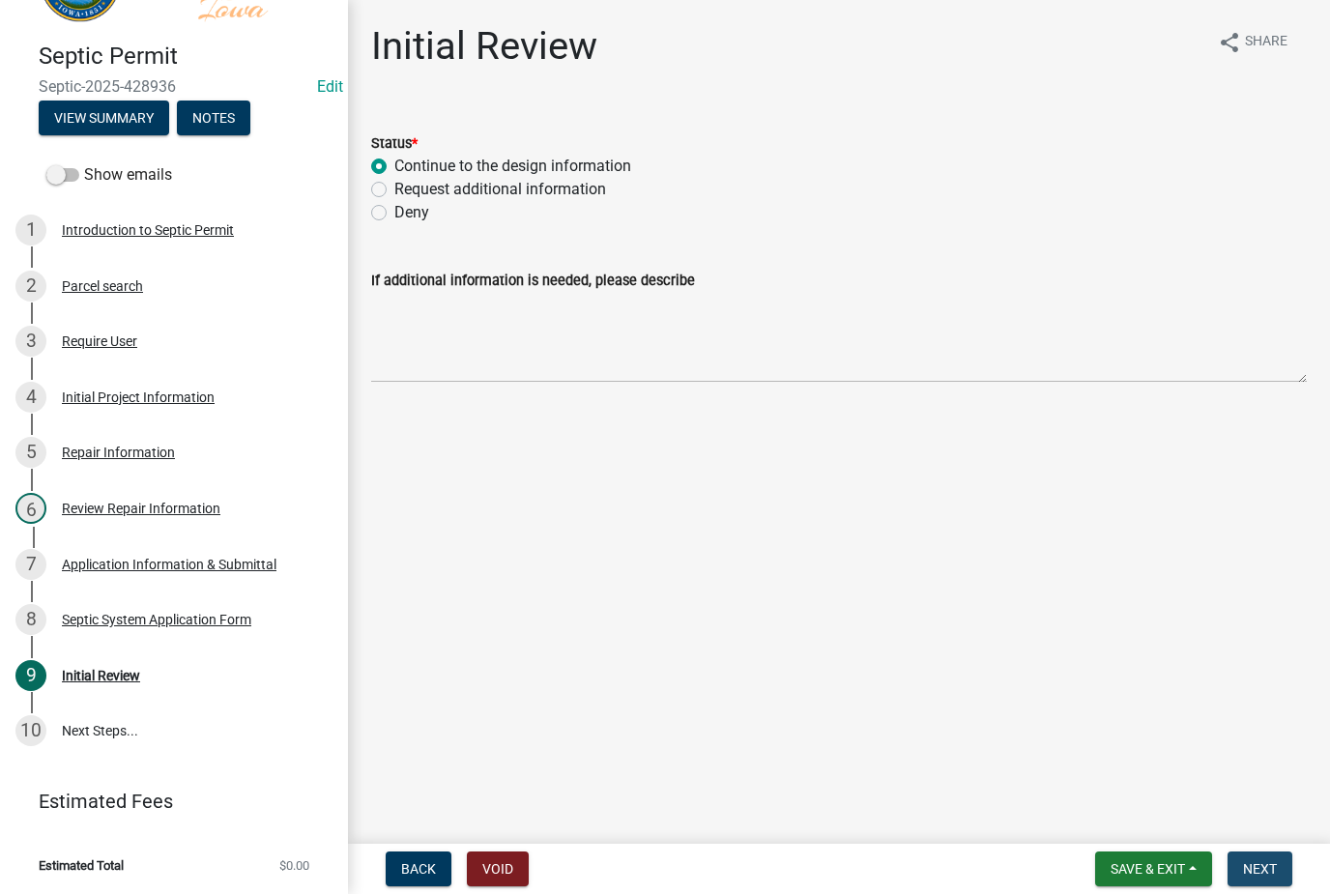
click at [1257, 878] on button "Next" at bounding box center [1260, 869] width 65 height 35
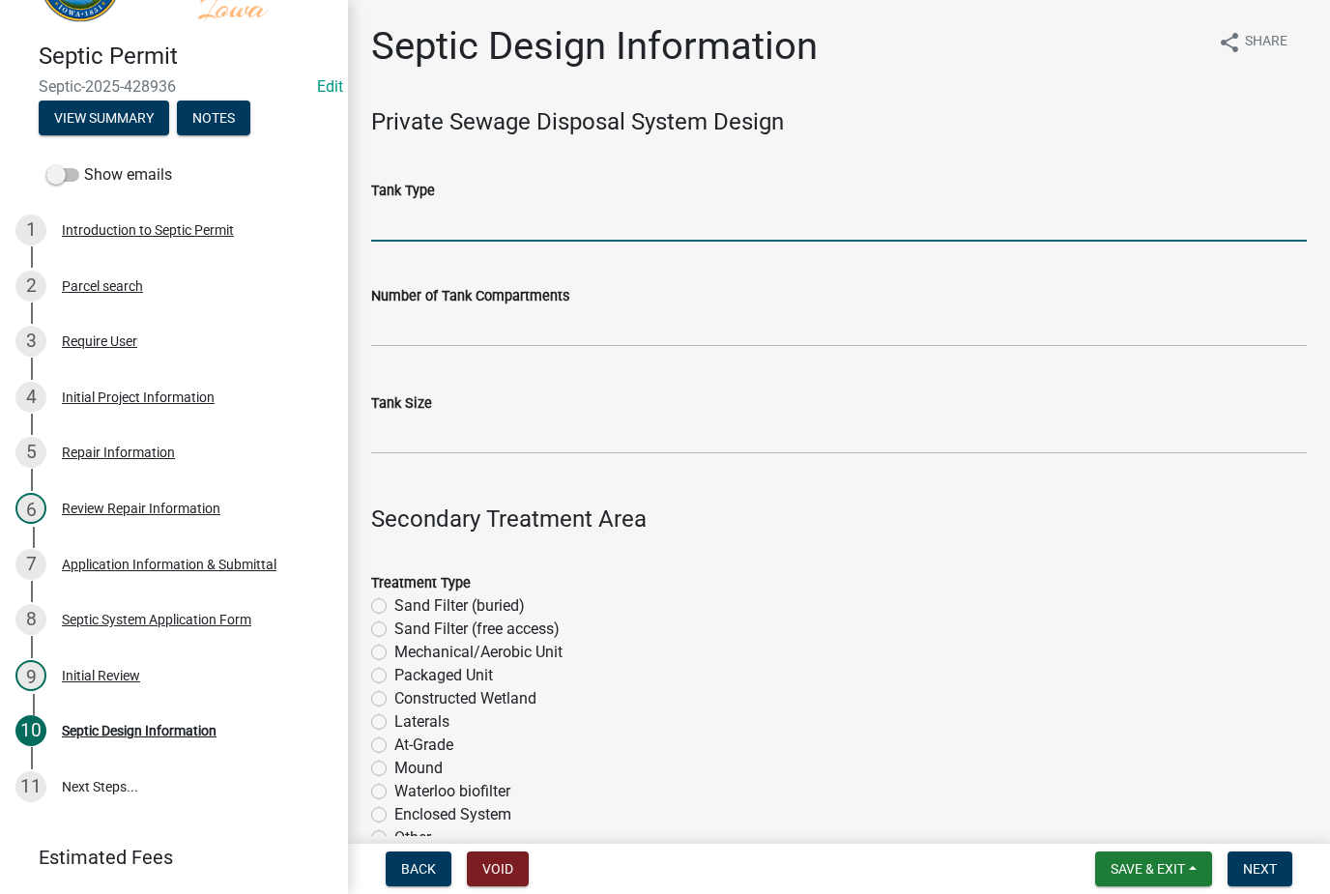
click at [592, 222] on input "Tank Type" at bounding box center [839, 222] width 936 height 40
type input "Concrete"
click at [582, 319] on input "text" at bounding box center [839, 327] width 936 height 40
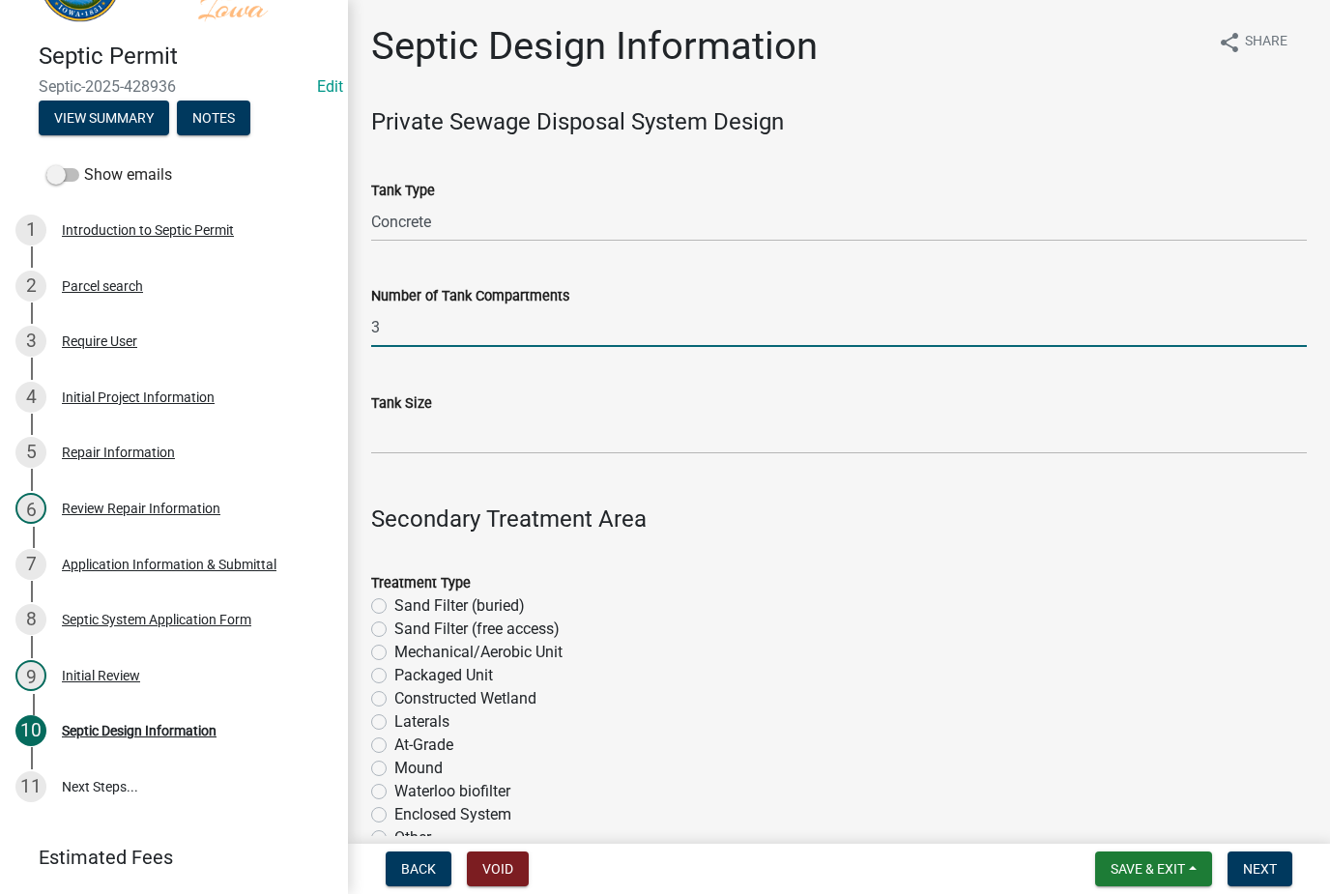
type input "3"
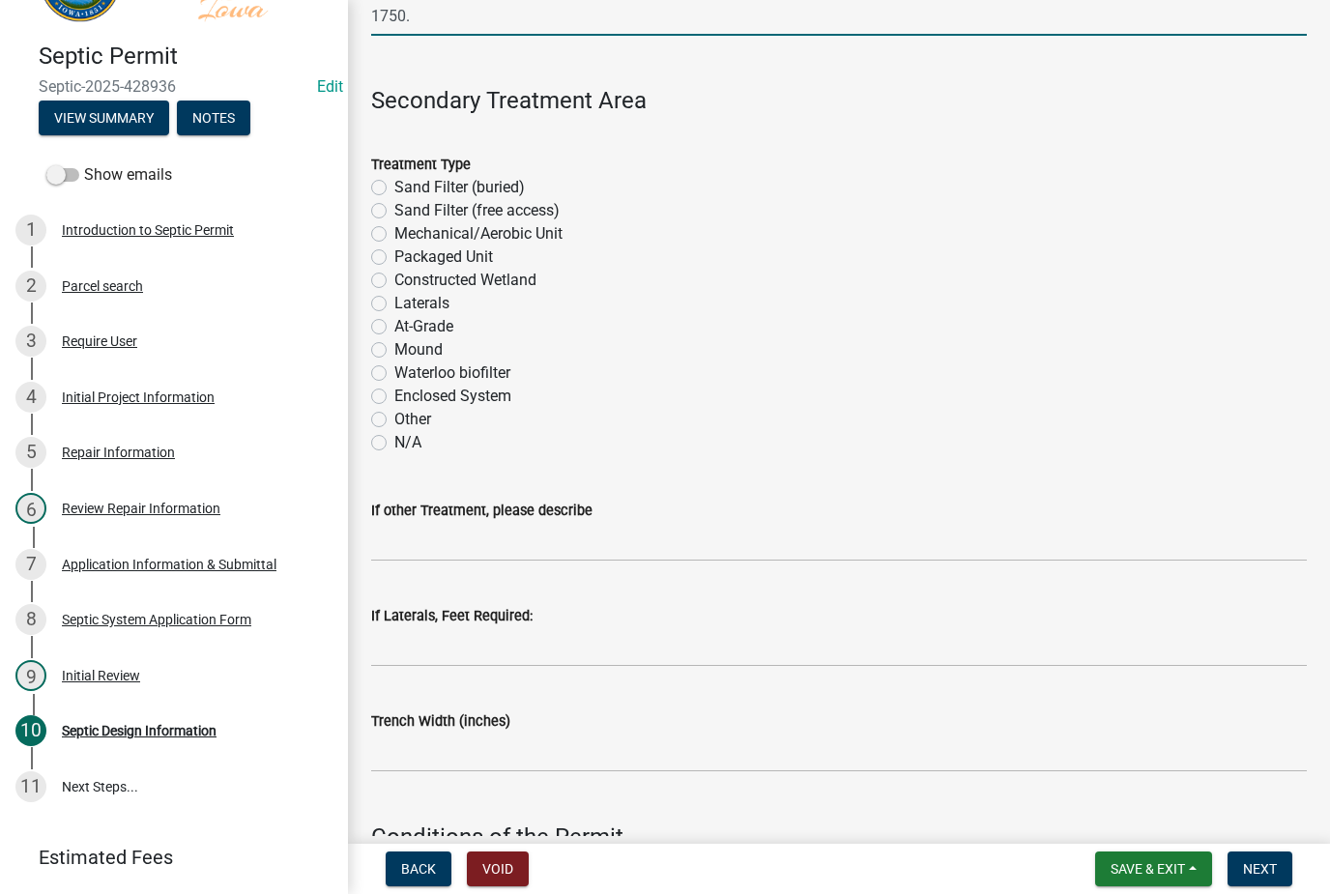
scroll to position [416, 0]
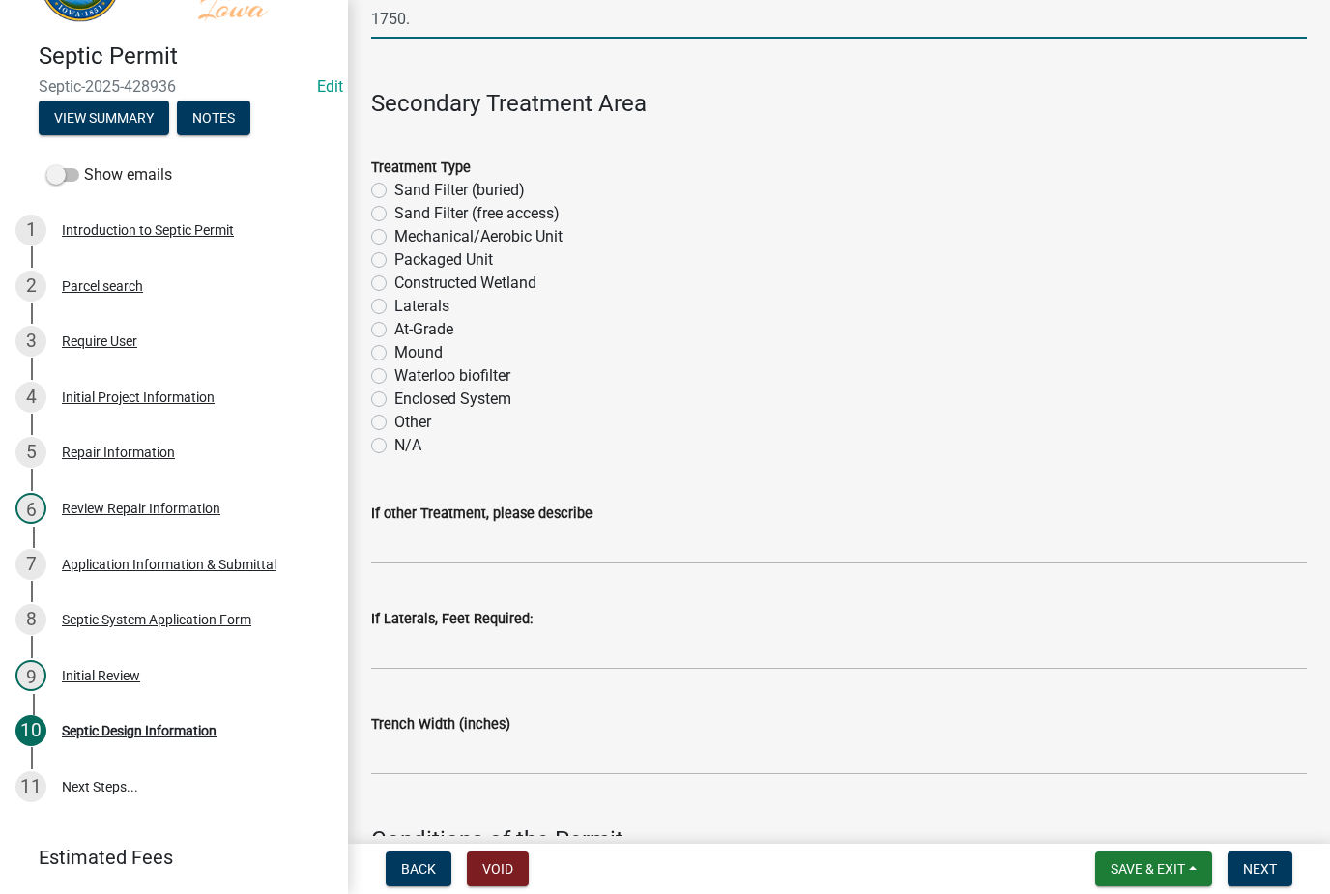
type input "1750."
click at [442, 305] on label "Laterals" at bounding box center [421, 306] width 55 height 23
click at [407, 305] on input "Laterals" at bounding box center [400, 301] width 13 height 13
radio input "true"
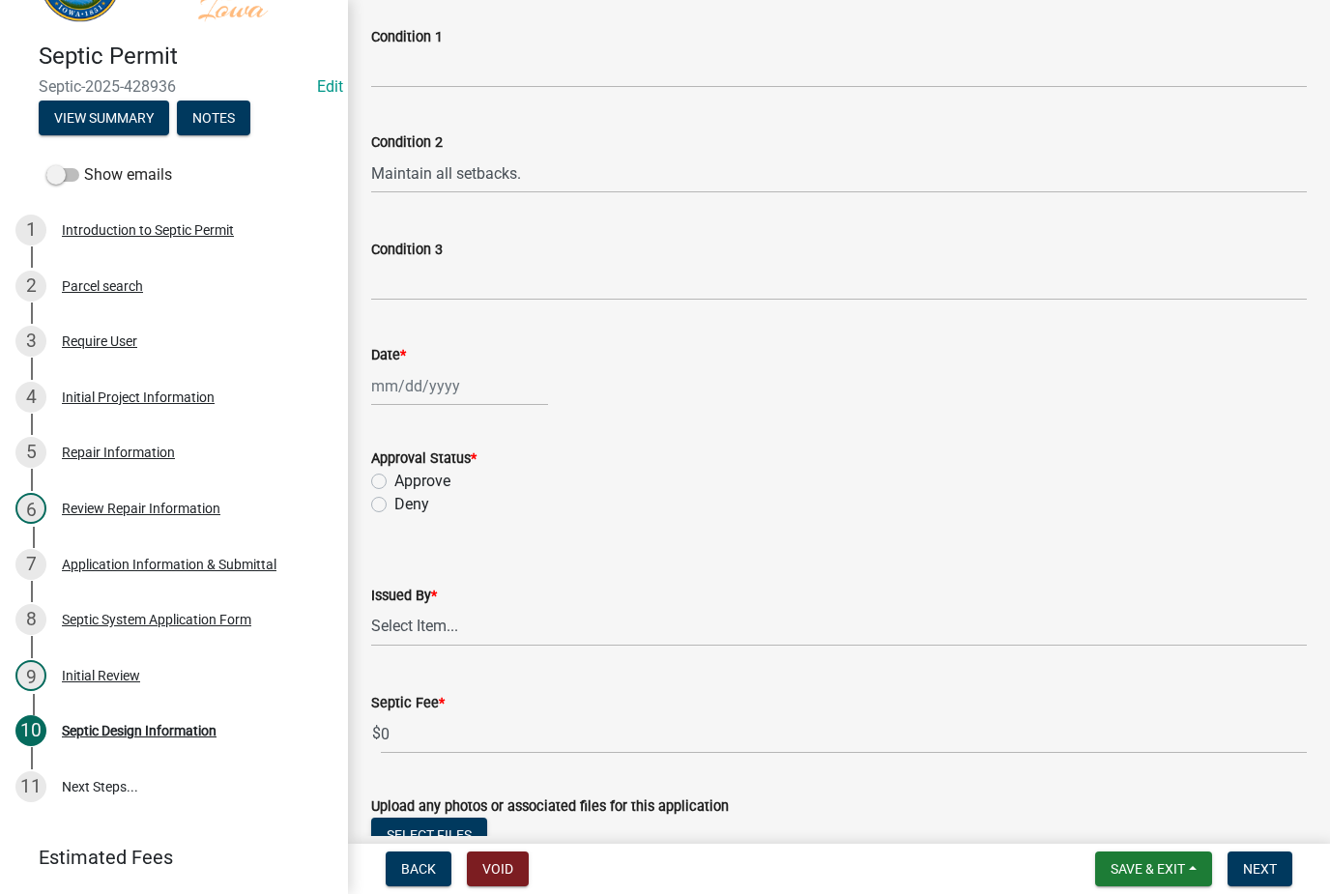
scroll to position [1172, 0]
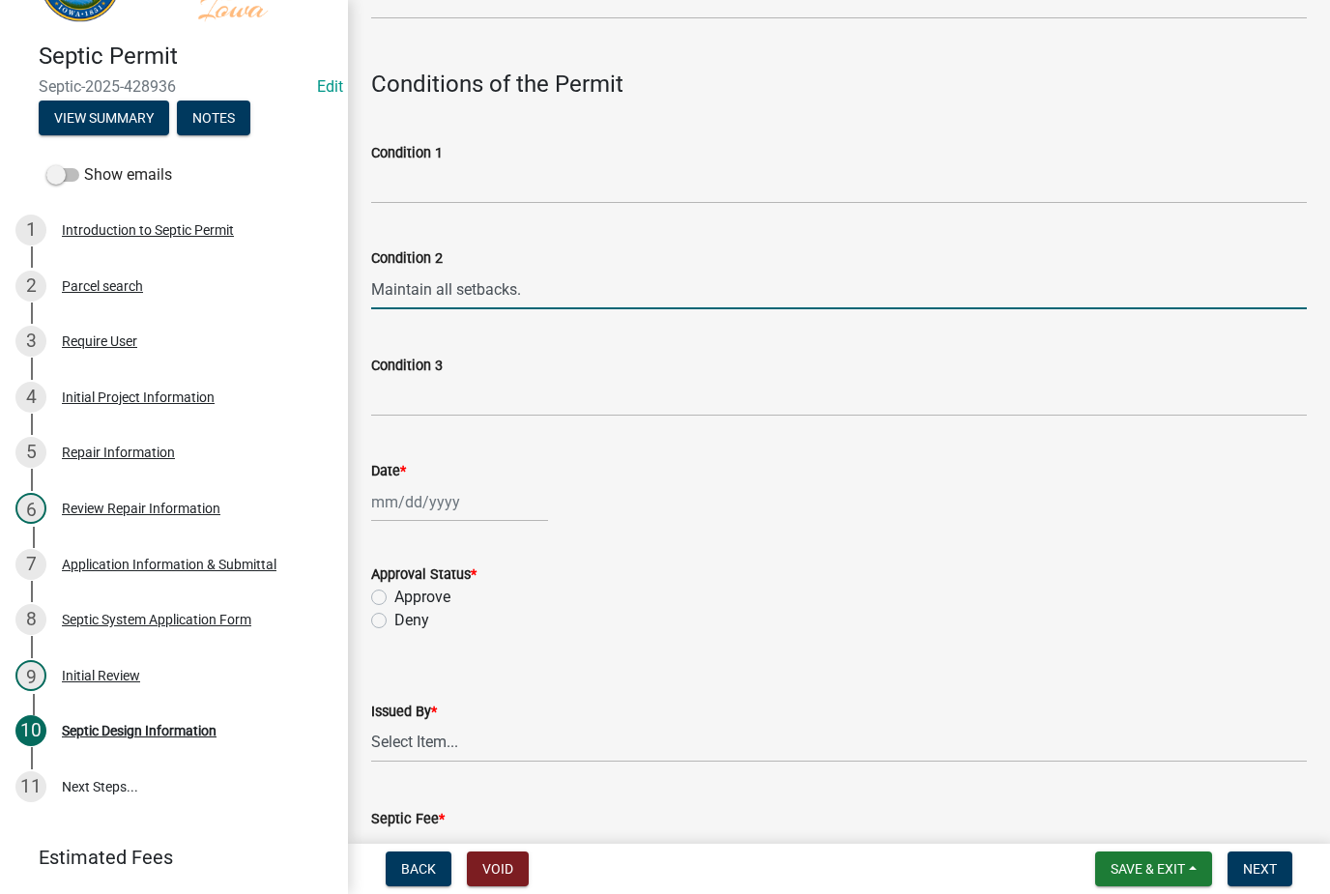
click at [602, 304] on input "Maintain all setbacks." at bounding box center [839, 290] width 936 height 40
type input "M"
type input "Fix tank and d-box"
select select "8"
select select "2025"
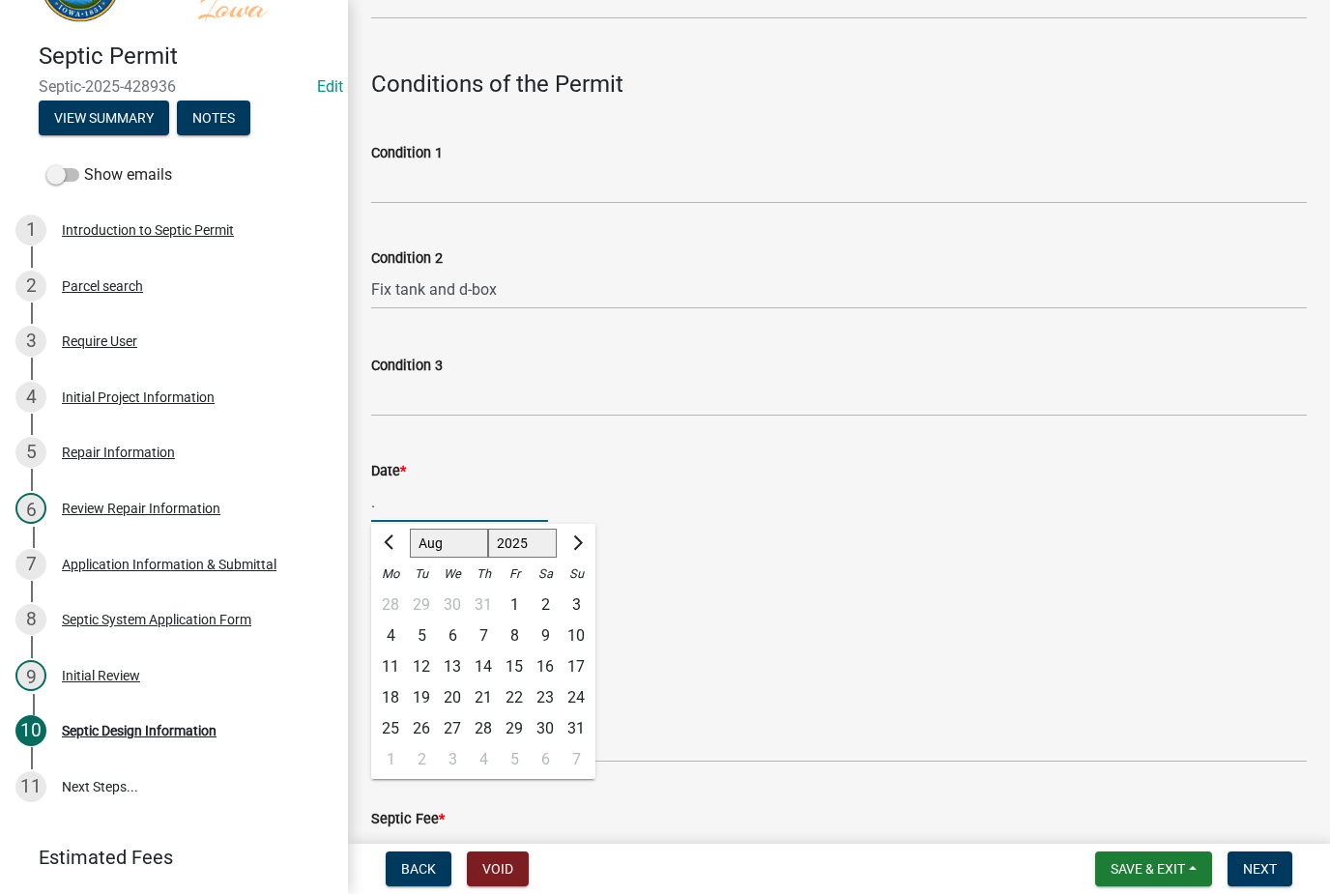
click at [547, 665] on div "16" at bounding box center [545, 667] width 31 height 31
type input "[DATE]"
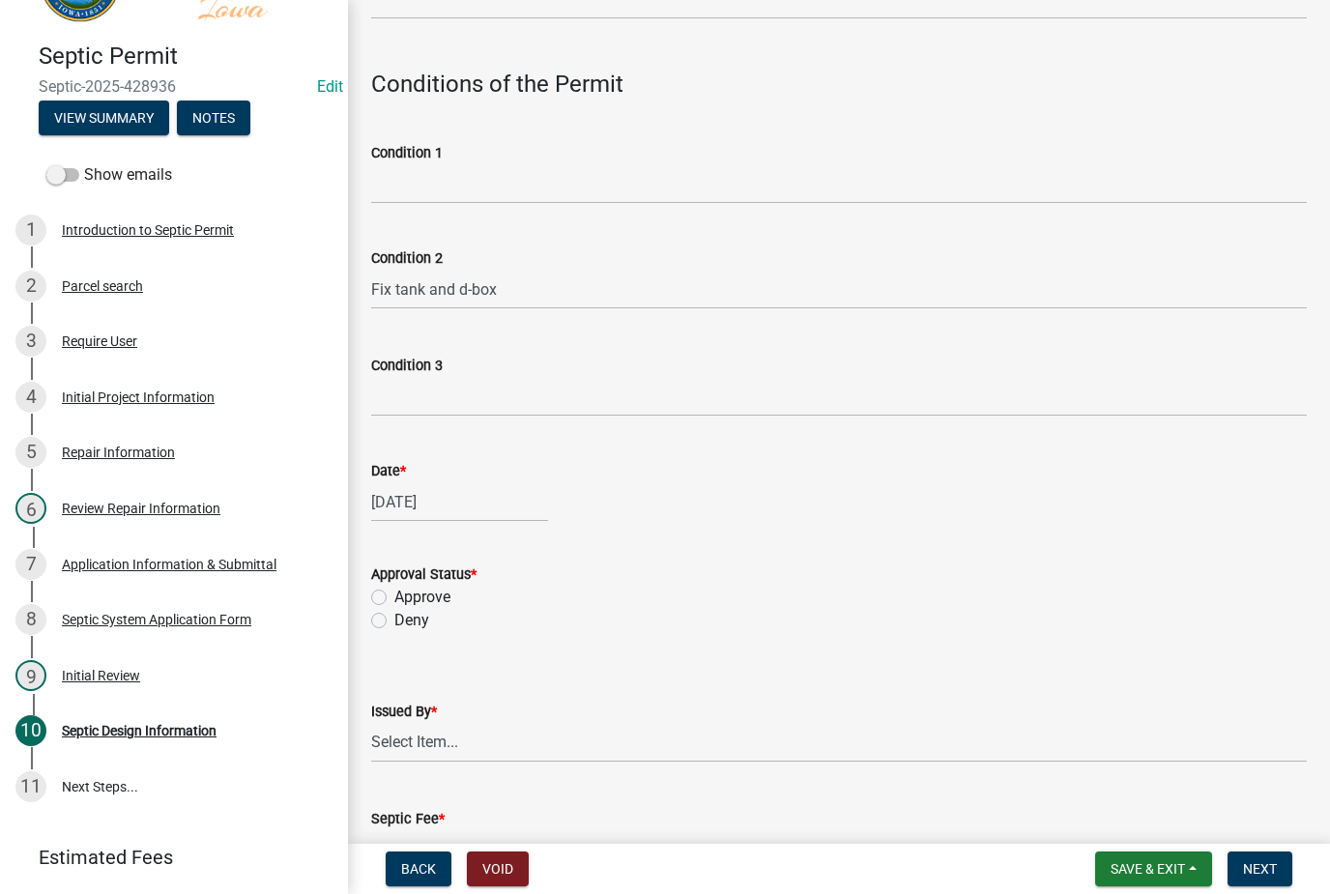
click at [441, 593] on label "Approve" at bounding box center [422, 597] width 56 height 23
click at [407, 593] on input "Approve" at bounding box center [400, 592] width 13 height 13
radio input "true"
click at [521, 743] on select "Select Item... [PERSON_NAME] [PERSON_NAME] Roll [PERSON_NAME]" at bounding box center [839, 743] width 936 height 40
select select "92abfdc4-a32e-4fda-8546-51d3978c14c9"
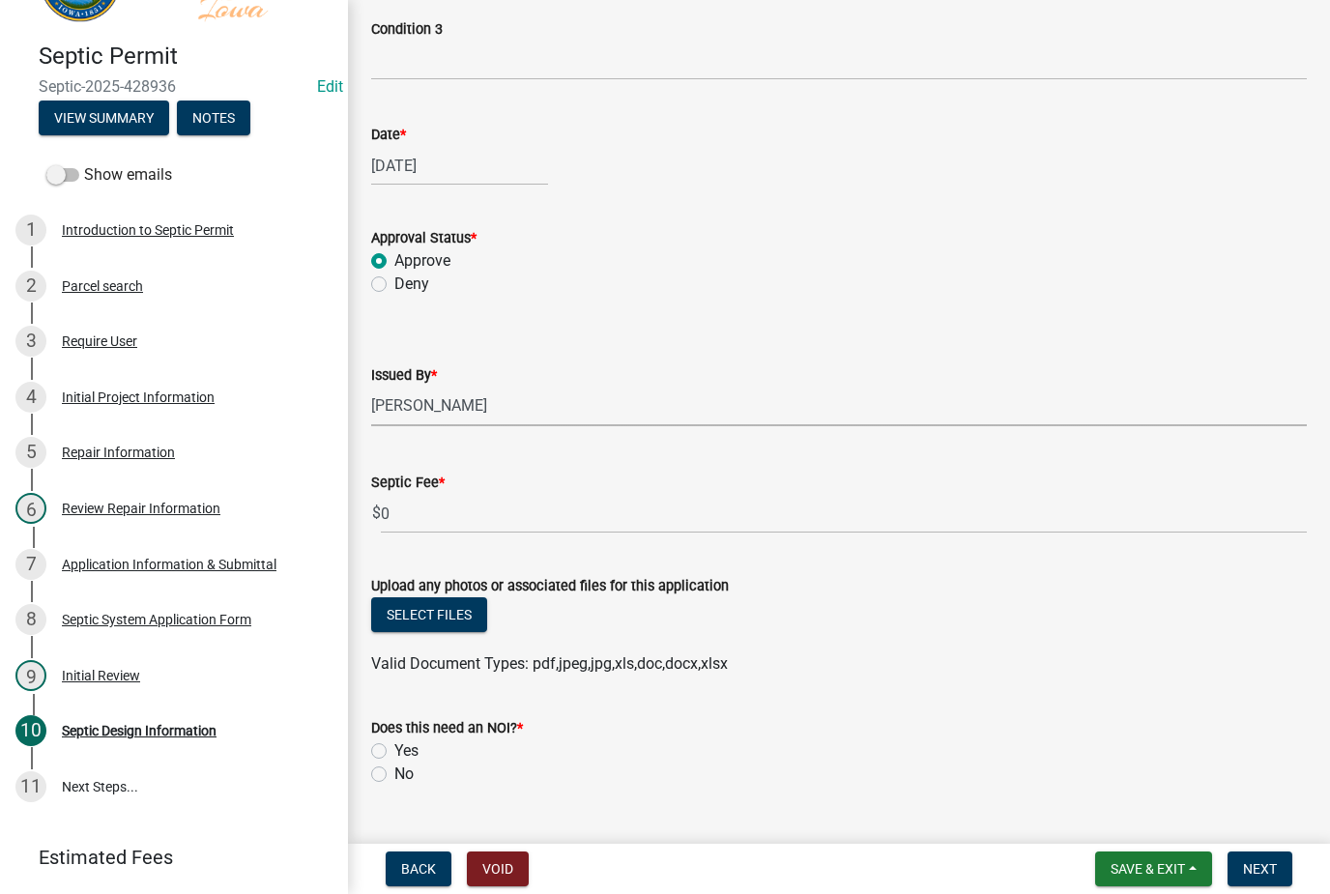
scroll to position [1514, 0]
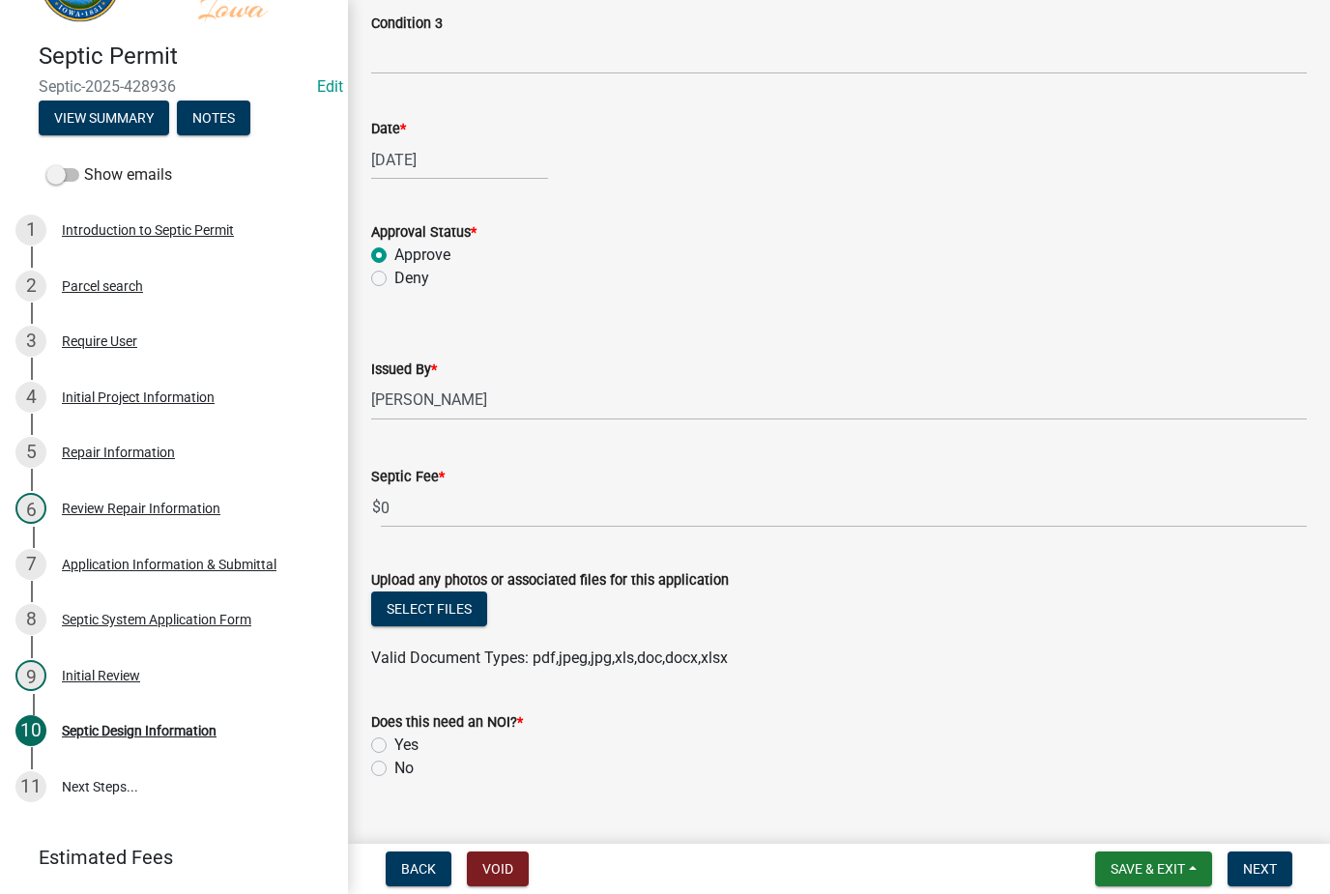
click at [394, 762] on label "No" at bounding box center [403, 768] width 19 height 23
click at [394, 762] on input "No" at bounding box center [400, 763] width 13 height 13
radio input "true"
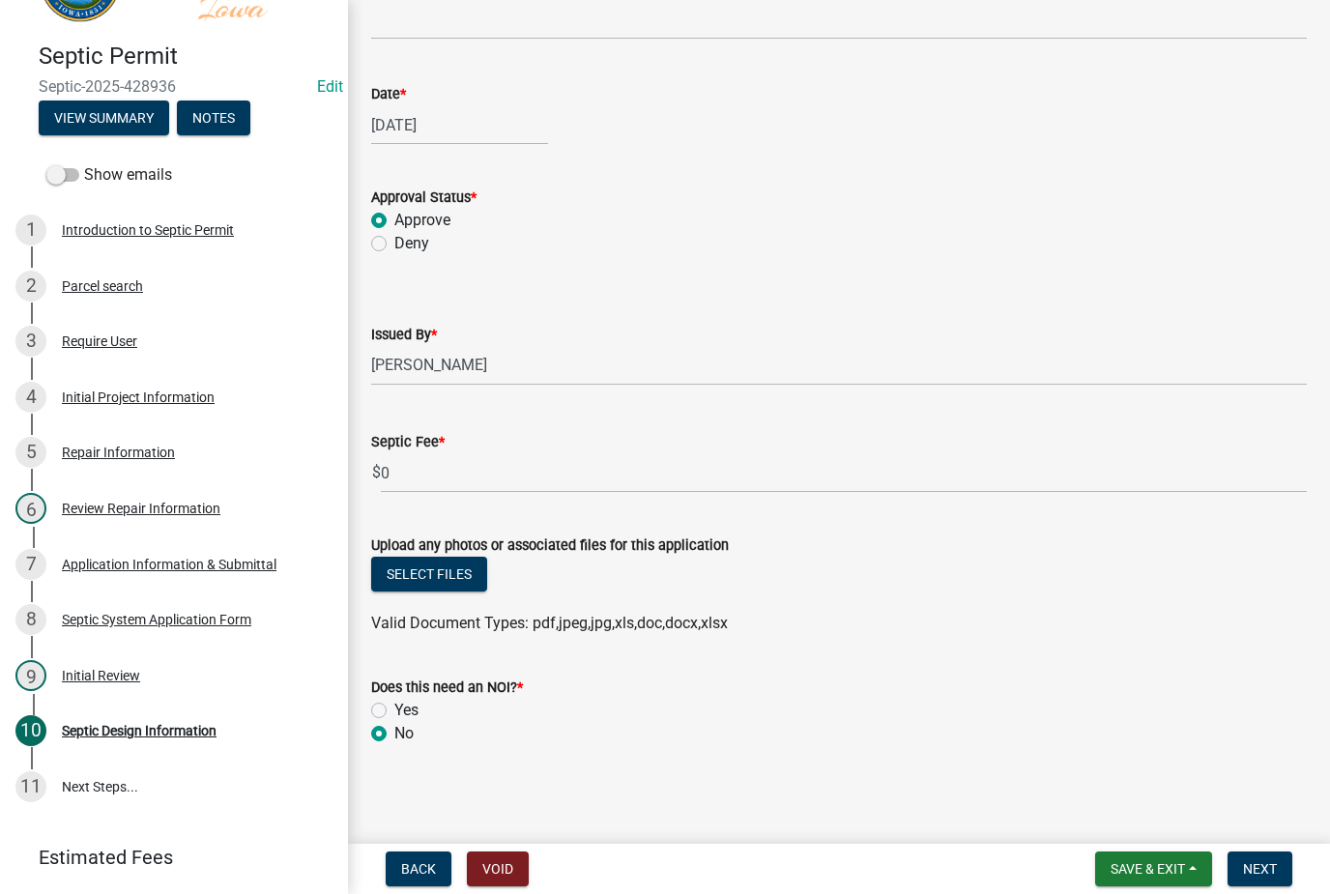
scroll to position [1547, 0]
click at [1274, 871] on span "Next" at bounding box center [1260, 868] width 34 height 15
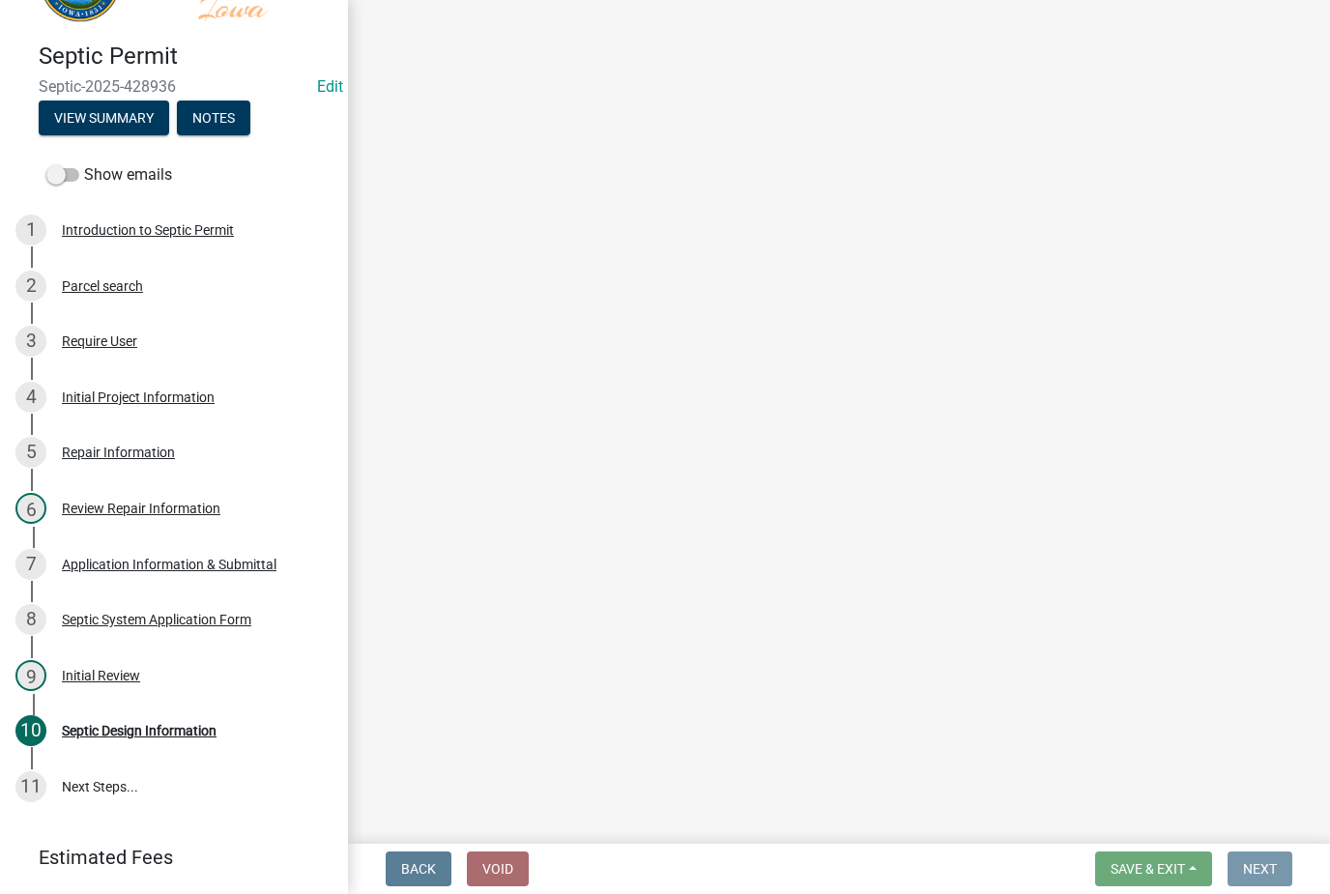
scroll to position [0, 0]
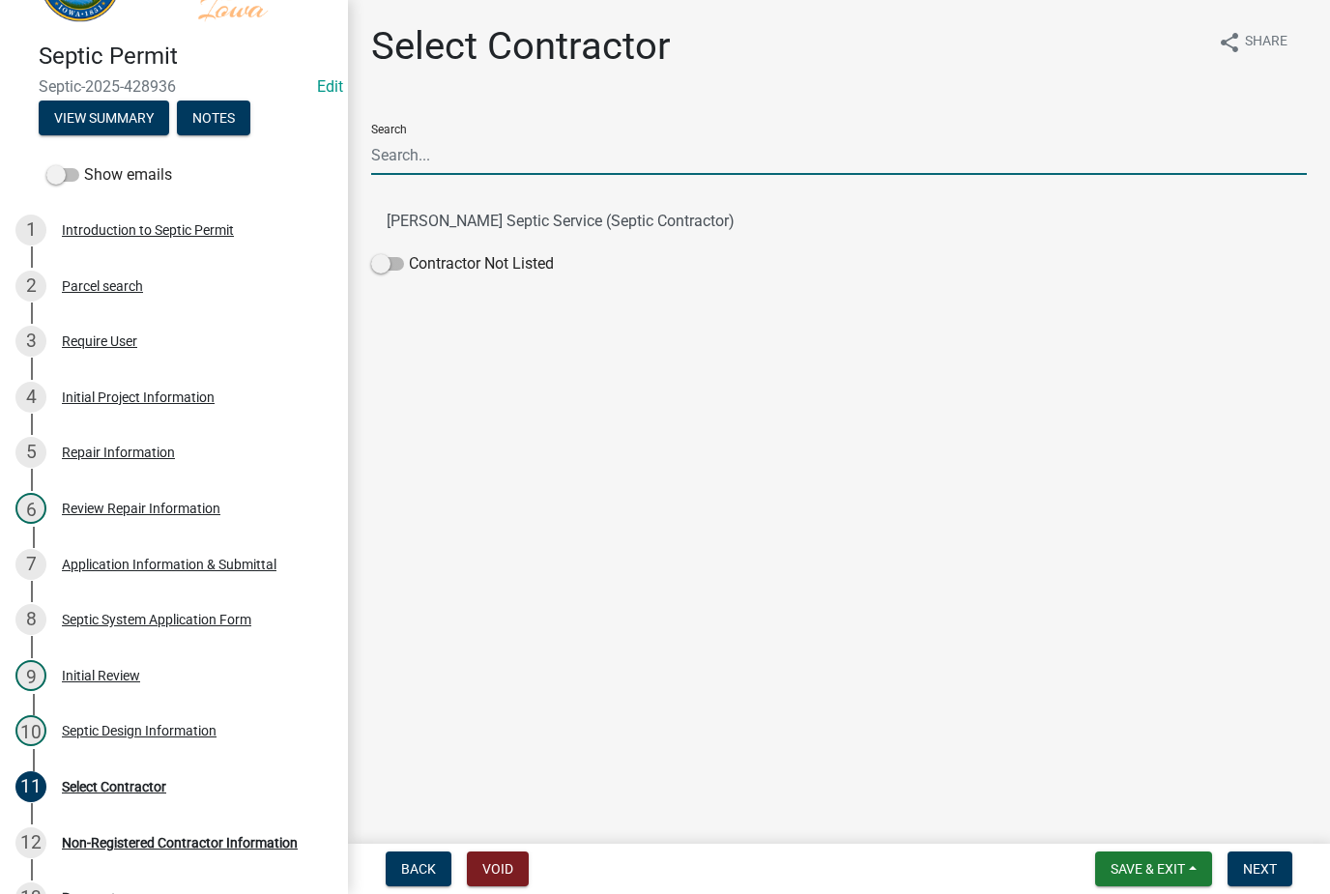
click at [478, 158] on input "Search" at bounding box center [839, 155] width 936 height 40
